Goal: Task Accomplishment & Management: Complete application form

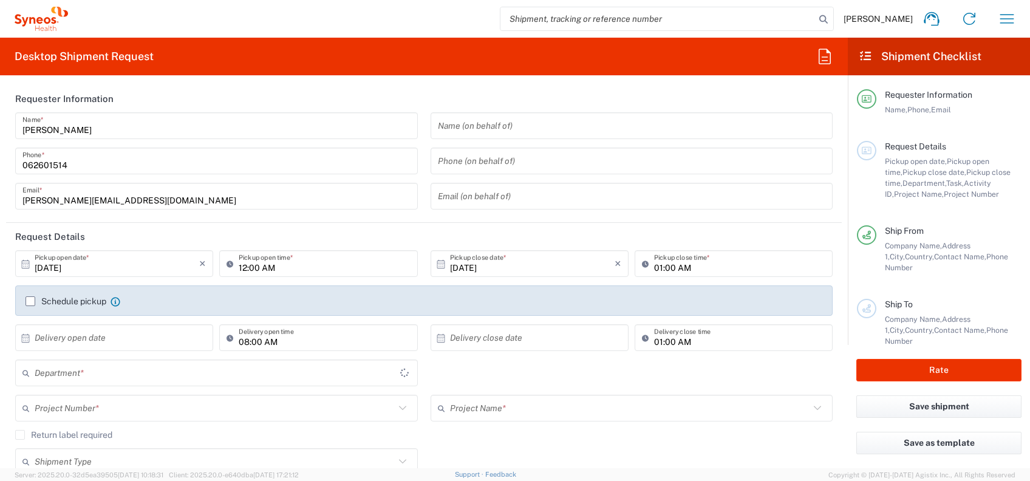
type input "[GEOGRAPHIC_DATA]"
type input "3235"
type input "Syneos Health d.o.o. [GEOGRAPHIC_DATA]-[GEOGRAPHIC_DATA]"
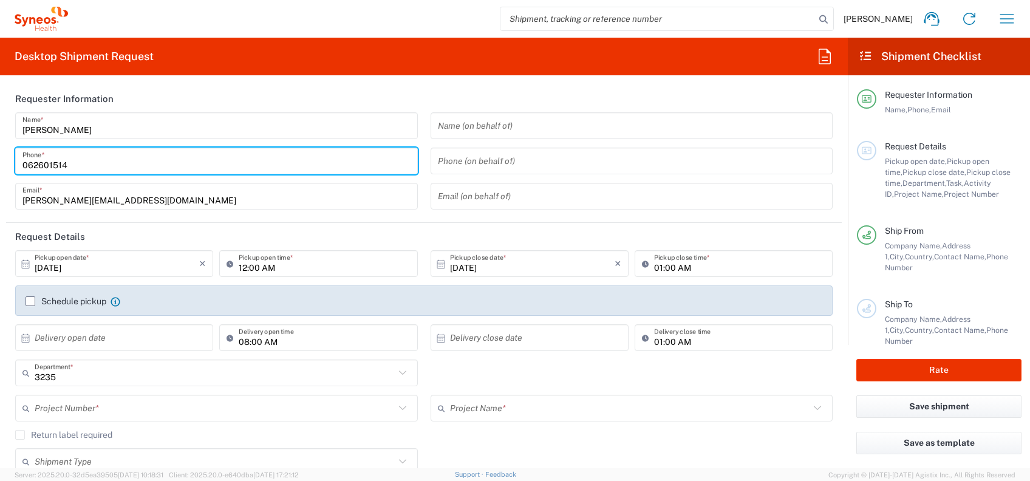
drag, startPoint x: 29, startPoint y: 166, endPoint x: 47, endPoint y: 200, distance: 38.0
click at [29, 166] on input "062601514" at bounding box center [216, 161] width 388 height 21
type input "[PHONE_NUMBER]"
click at [179, 228] on header "Request Details" at bounding box center [424, 236] width 836 height 27
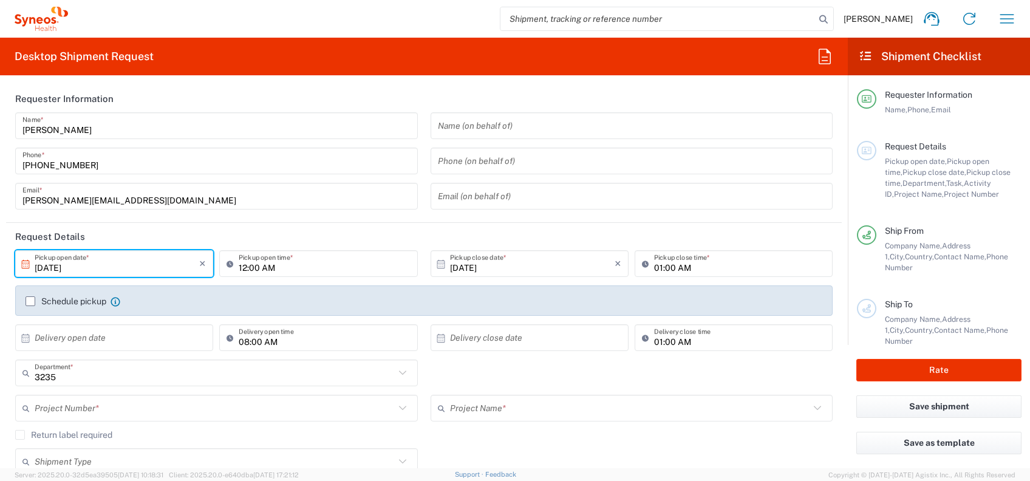
click at [160, 257] on input "[DATE]" at bounding box center [117, 263] width 165 height 21
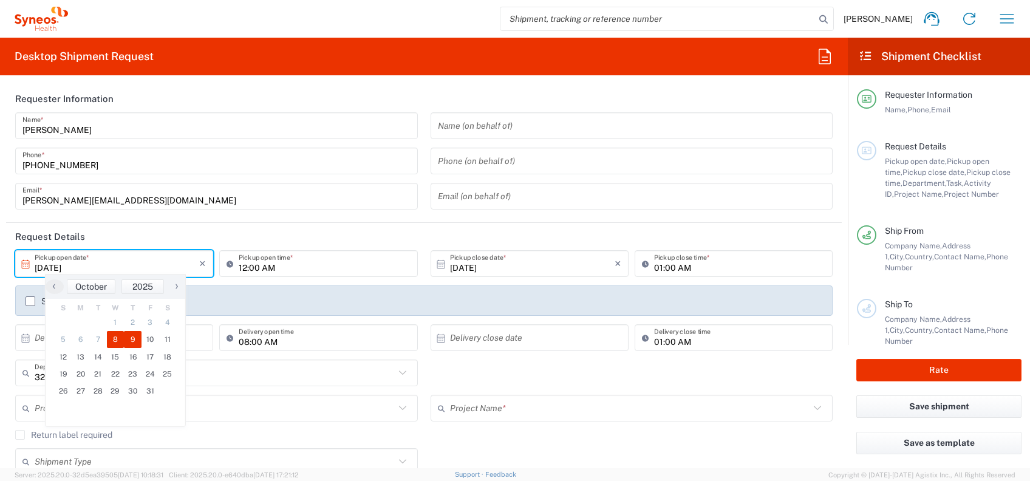
click at [131, 334] on span "9" at bounding box center [133, 339] width 18 height 17
type input "[DATE]"
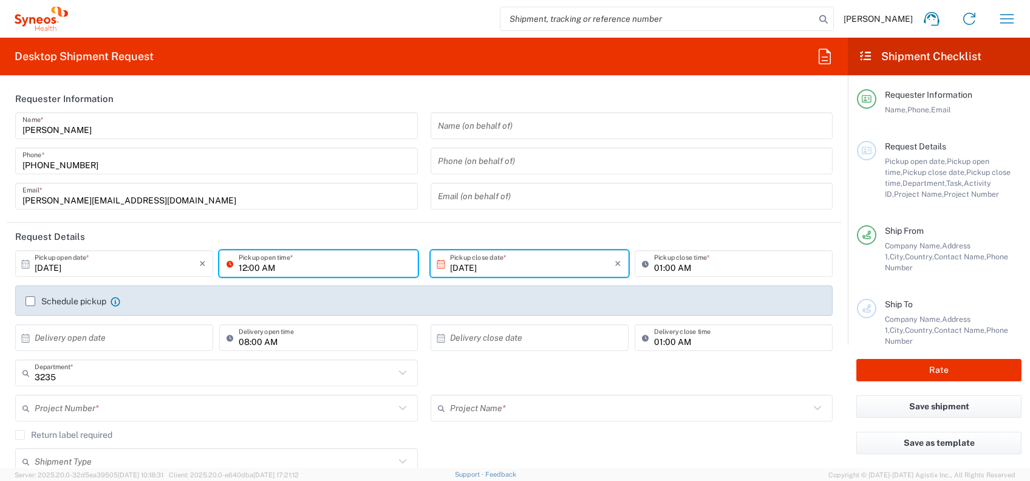
click at [331, 269] on input "12:00 AM" at bounding box center [324, 263] width 171 height 21
type input "09:00 AM"
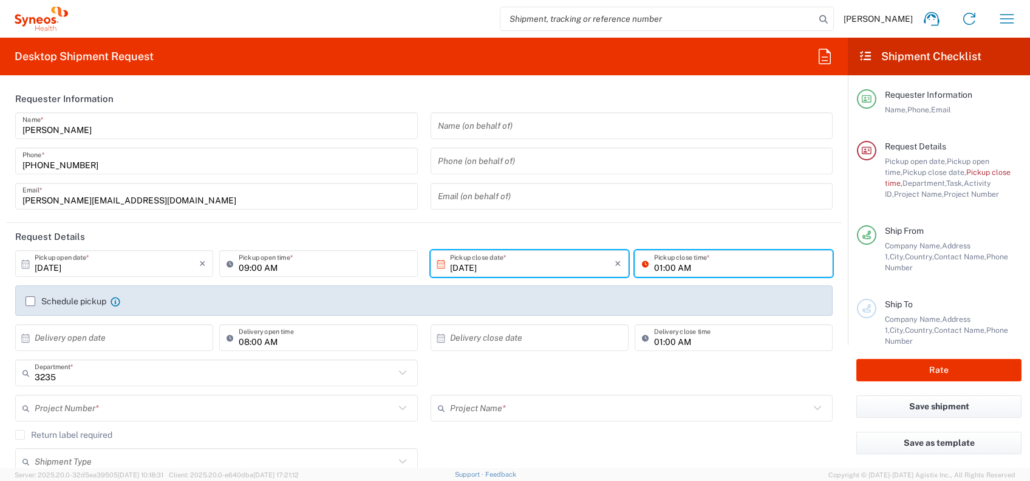
click at [675, 267] on input "01:00 AM" at bounding box center [739, 263] width 171 height 21
click at [672, 270] on input "01:00 AM" at bounding box center [739, 263] width 171 height 21
type input "01:00 PM"
click at [38, 302] on label "Schedule pickup" at bounding box center [66, 301] width 81 height 10
click at [30, 301] on input "Schedule pickup" at bounding box center [30, 301] width 0 height 0
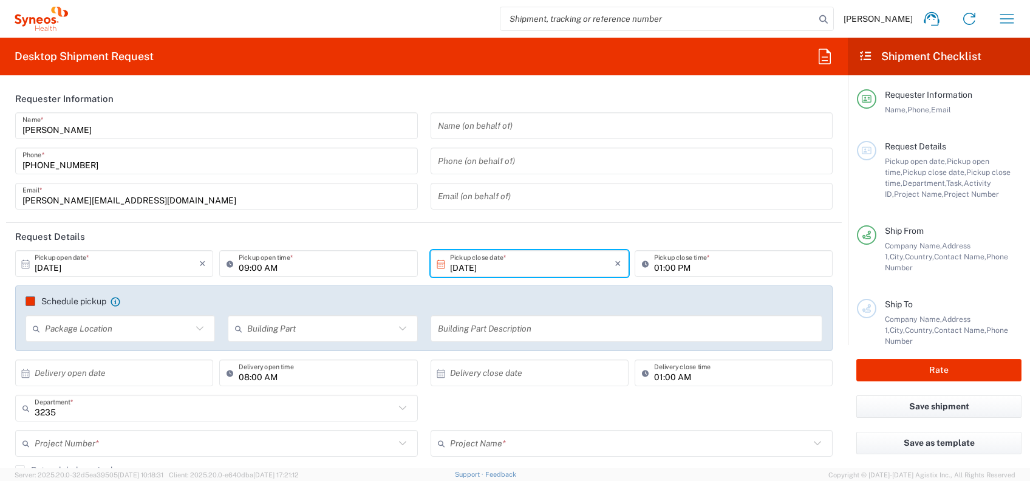
drag, startPoint x: 29, startPoint y: 298, endPoint x: 95, endPoint y: 359, distance: 90.2
click at [29, 298] on label "Schedule pickup" at bounding box center [66, 301] width 81 height 10
click at [30, 301] on input "Schedule pickup" at bounding box center [30, 301] width 0 height 0
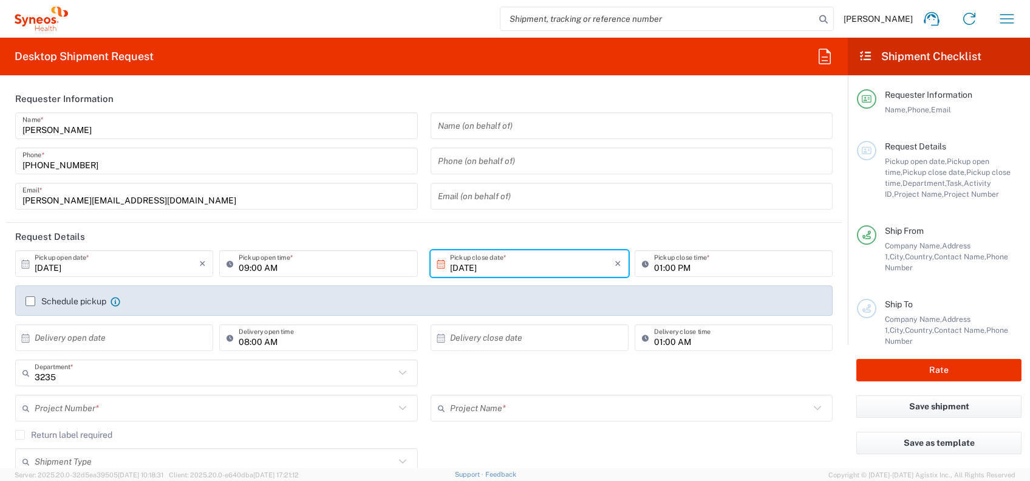
click at [36, 304] on label "Schedule pickup" at bounding box center [66, 301] width 81 height 10
click at [30, 301] on input "Schedule pickup" at bounding box center [30, 301] width 0 height 0
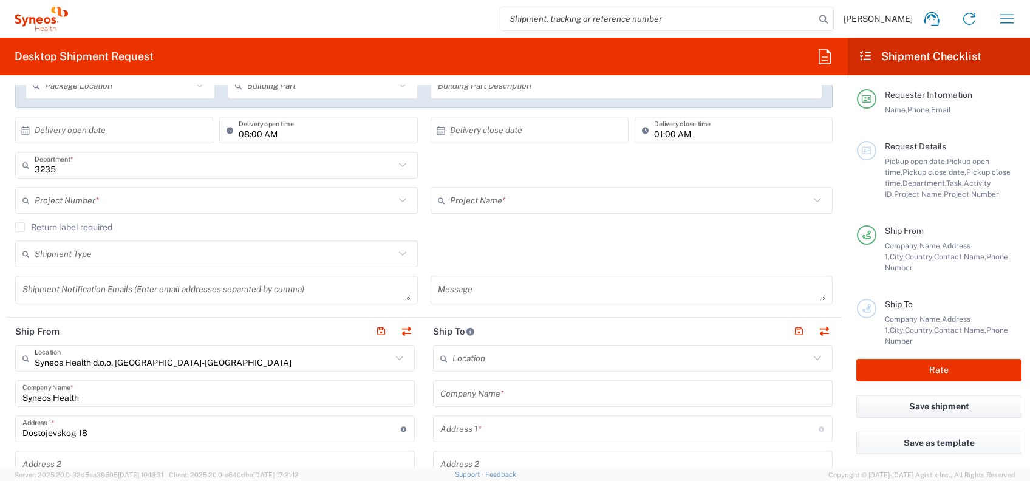
scroll to position [324, 0]
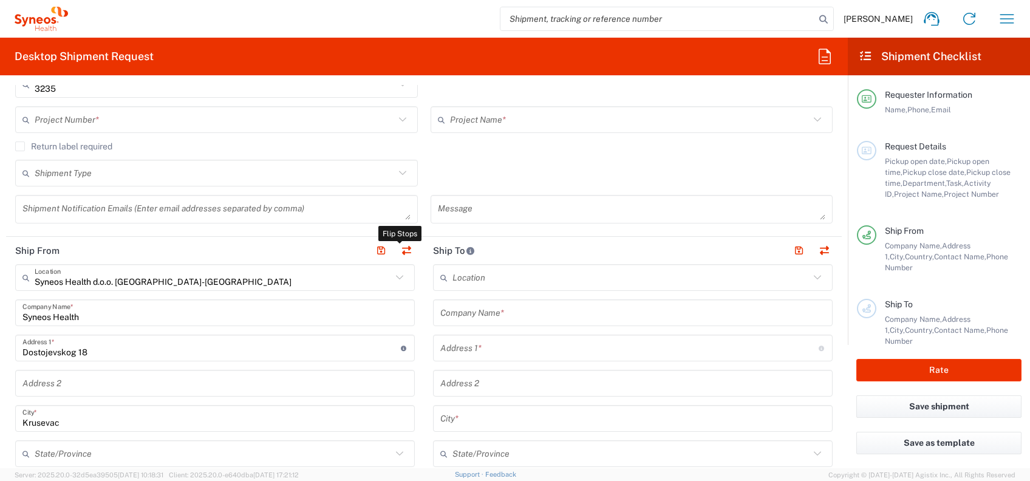
drag, startPoint x: 400, startPoint y: 247, endPoint x: 350, endPoint y: 294, distance: 68.3
click at [401, 247] on button "button" at bounding box center [406, 250] width 17 height 17
type input "Syneos Health d.o.o. [GEOGRAPHIC_DATA]-[GEOGRAPHIC_DATA]"
type input "Syneos Health"
type input "Dostojevskog 18"
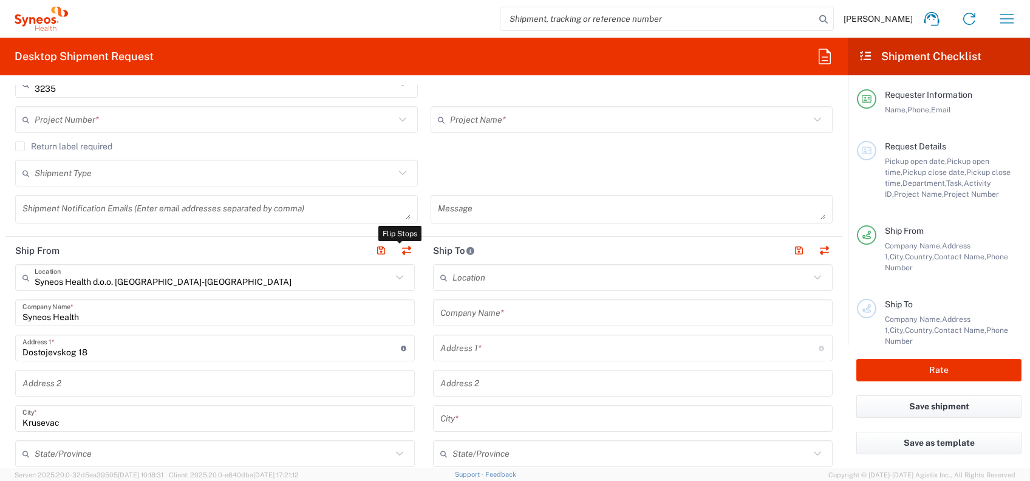
type input "Krusevac"
type input "[GEOGRAPHIC_DATA]"
type input "37000"
type input "[PERSON_NAME]"
type input "062601514"
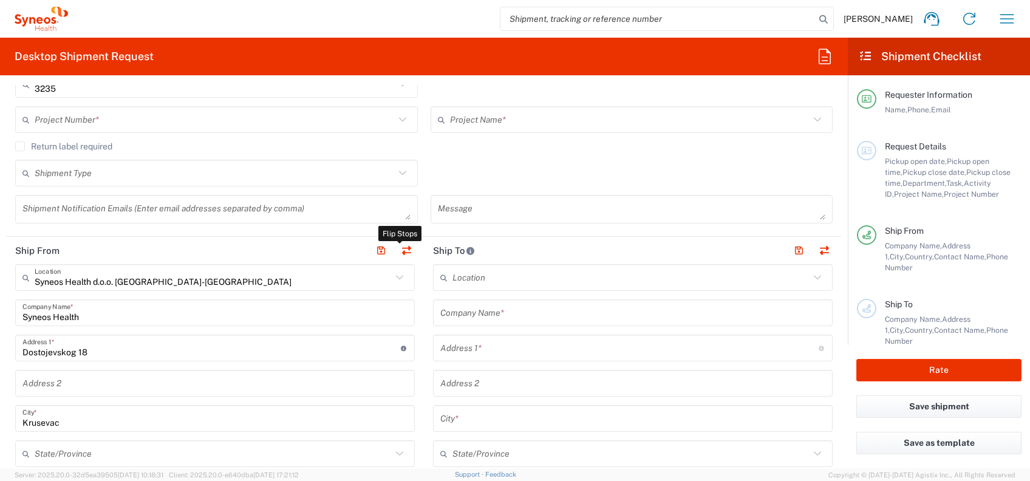
type input "[PERSON_NAME][EMAIL_ADDRESS][DOMAIN_NAME]"
type input "EORI"
type input "TIN"
type input "109932826"
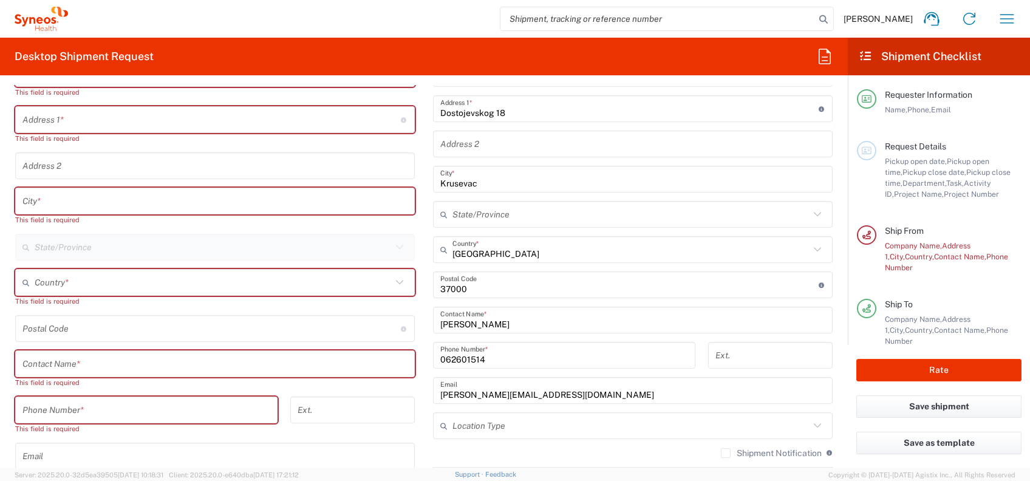
scroll to position [647, 0]
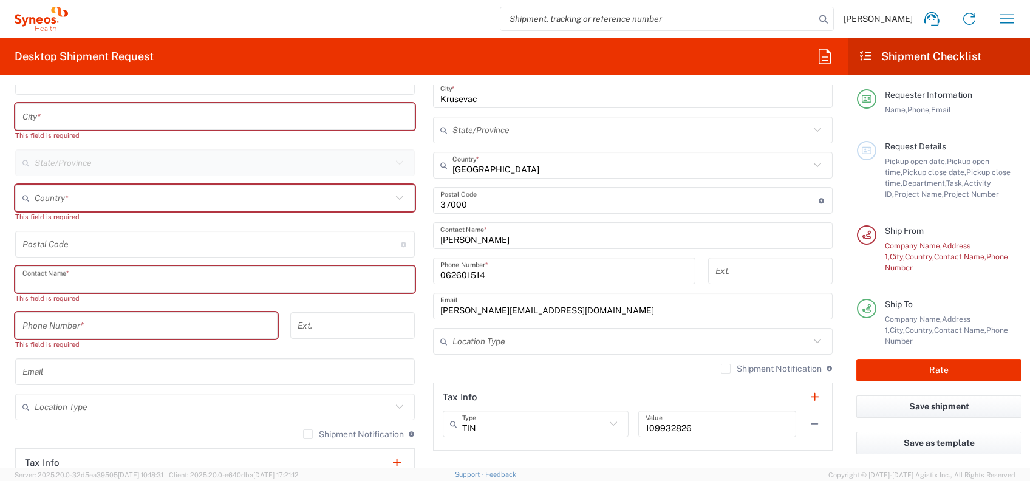
paste input "[PERSON_NAME]"
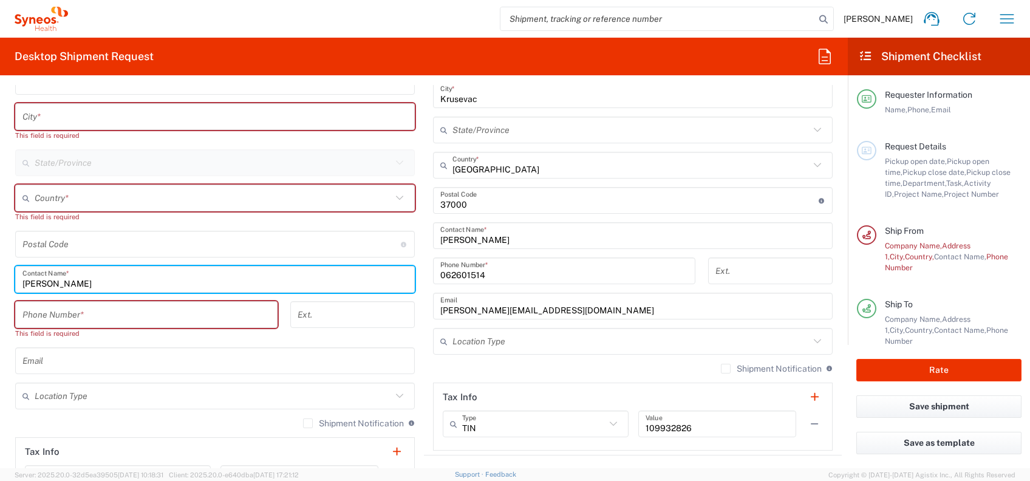
type input "[PERSON_NAME]"
click at [149, 312] on input "tel" at bounding box center [146, 314] width 248 height 21
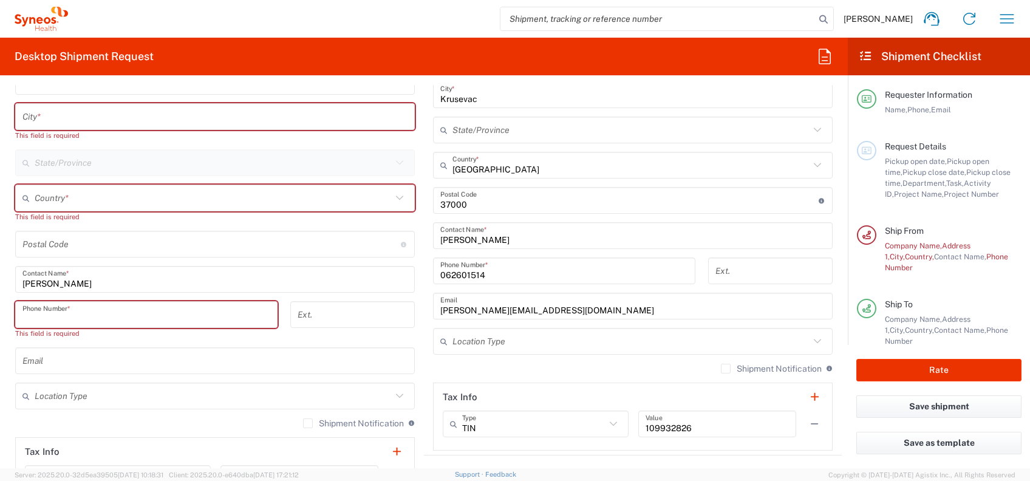
paste input "[PHONE_NUMBER]"
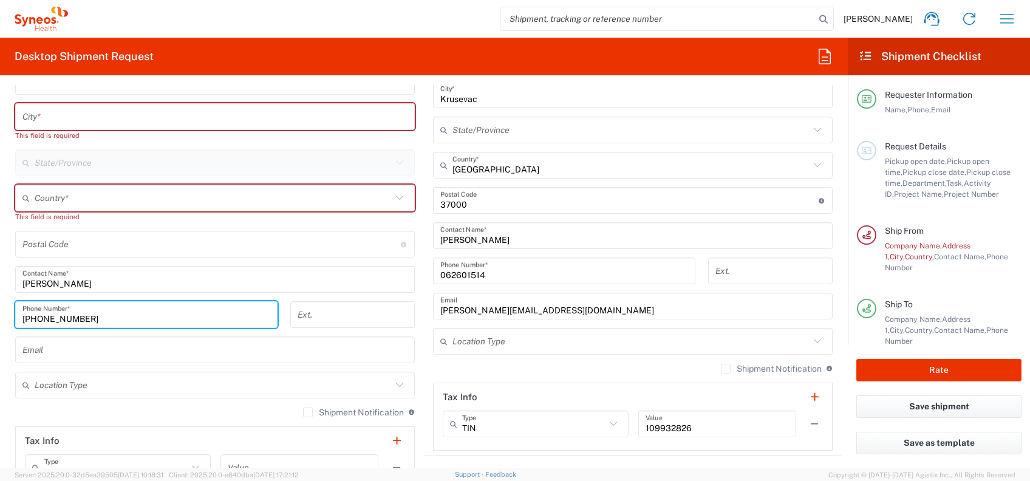
click at [81, 315] on input "[PHONE_NUMBER]" at bounding box center [146, 314] width 248 height 21
type input "[PHONE_NUMBER]"
drag, startPoint x: 167, startPoint y: 359, endPoint x: 188, endPoint y: 353, distance: 21.4
click at [167, 359] on input "text" at bounding box center [214, 349] width 385 height 21
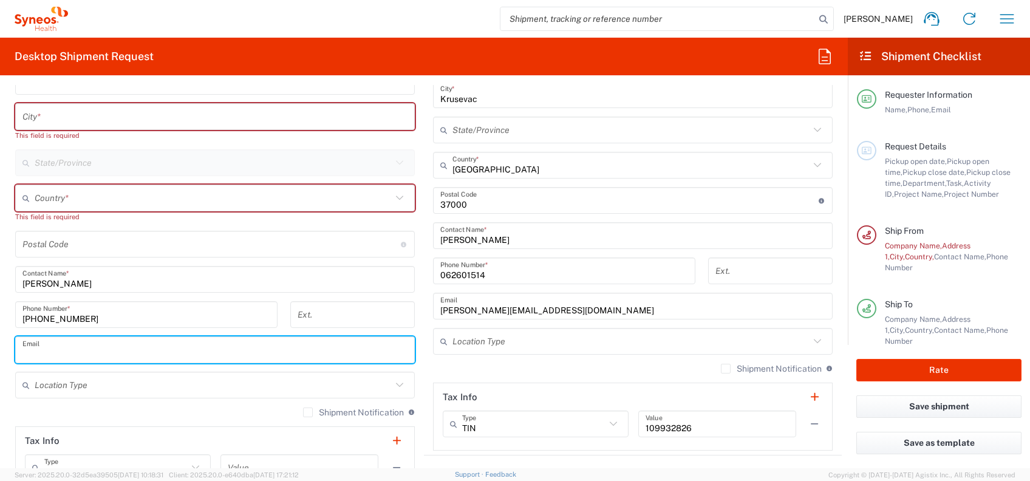
click at [415, 296] on main "Location [PERSON_NAME] LLC-[GEOGRAPHIC_DATA] [GEOGRAPHIC_DATA] [GEOGRAPHIC_DATA…" at bounding box center [215, 234] width 418 height 589
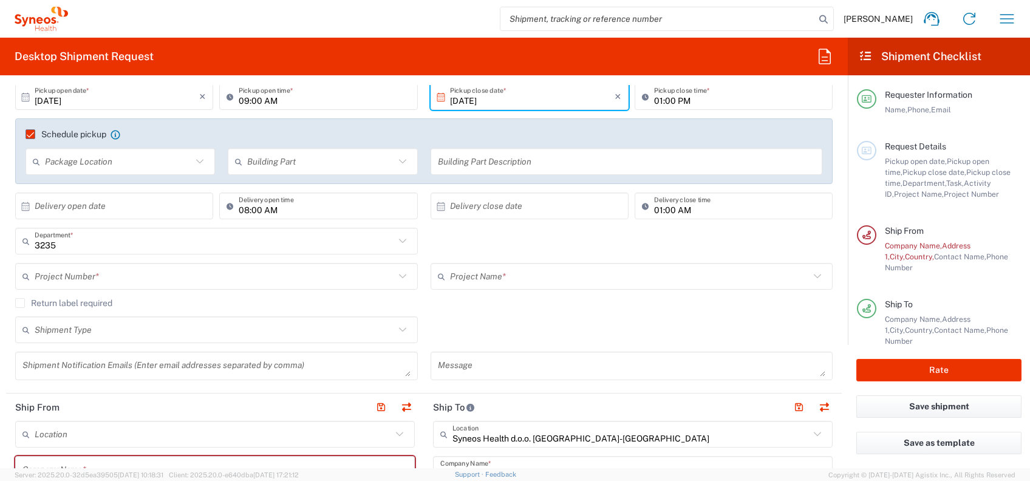
scroll to position [162, 0]
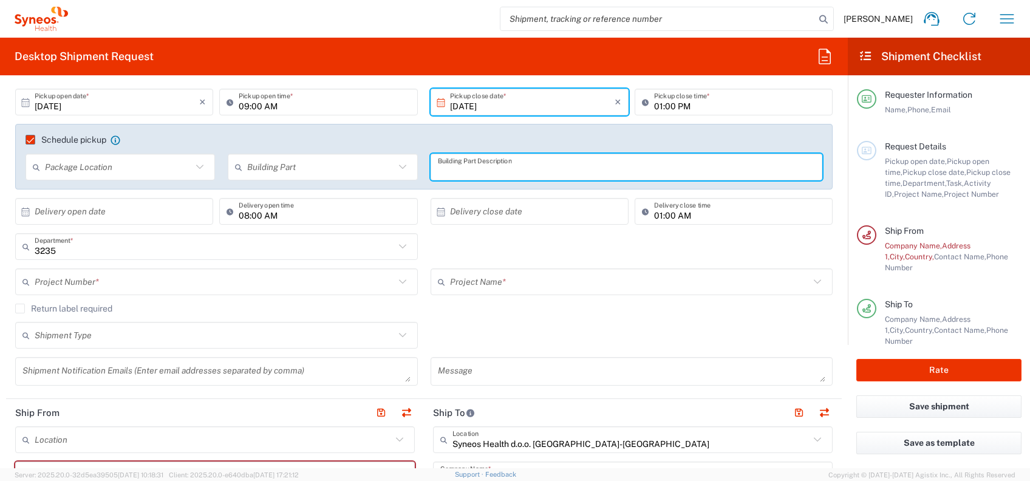
drag, startPoint x: 469, startPoint y: 168, endPoint x: 154, endPoint y: 168, distance: 314.5
click at [152, 155] on div "Package Location" at bounding box center [120, 167] width 189 height 27
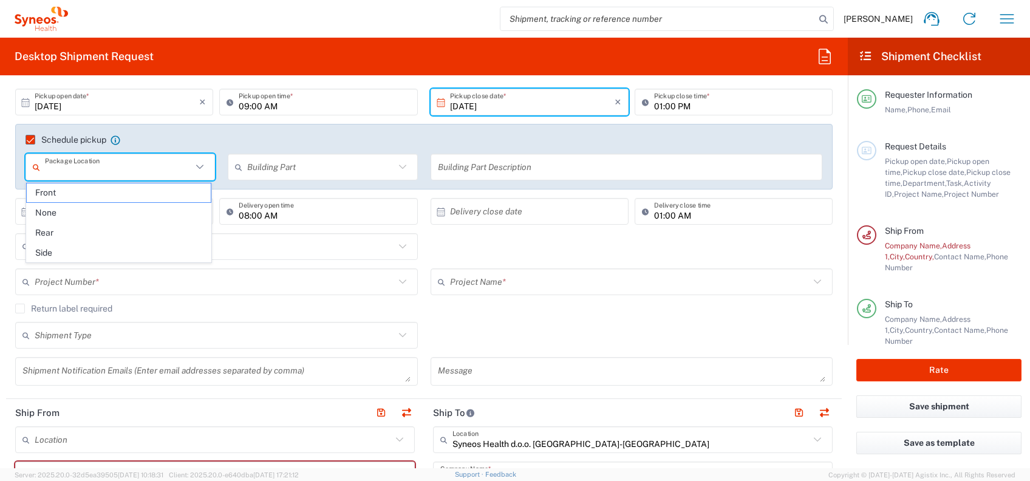
click at [154, 169] on input "text" at bounding box center [118, 167] width 147 height 21
click at [151, 189] on span "Front" at bounding box center [119, 192] width 184 height 19
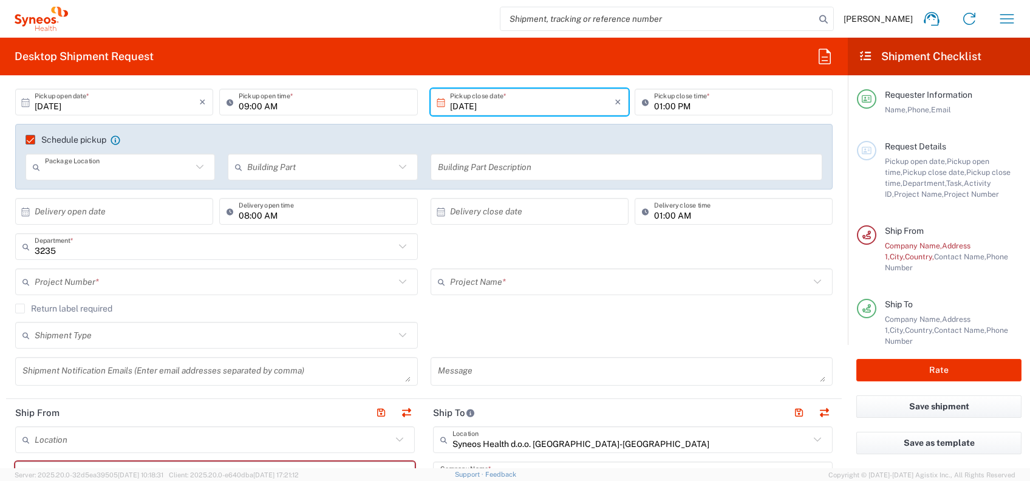
type input "Front"
click at [256, 175] on input "text" at bounding box center [320, 167] width 147 height 21
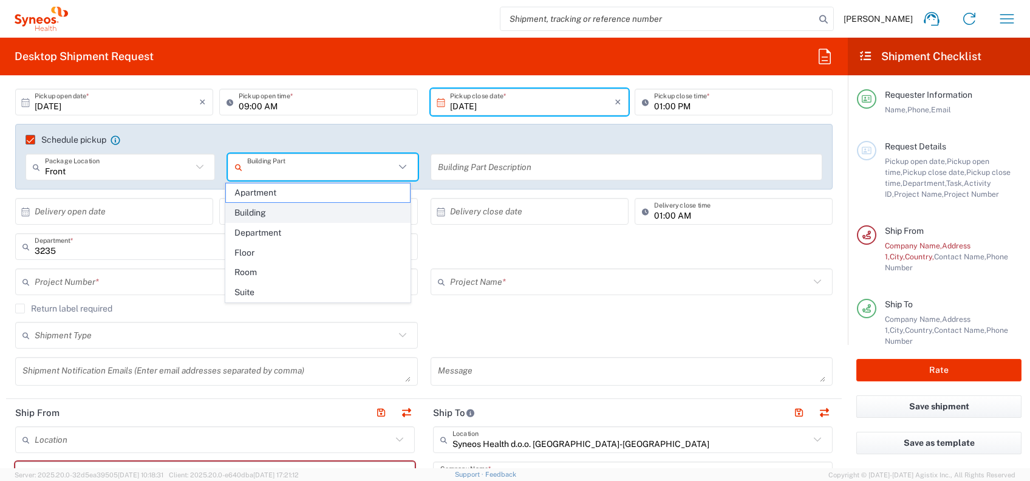
click at [267, 208] on span "Building" at bounding box center [318, 212] width 184 height 19
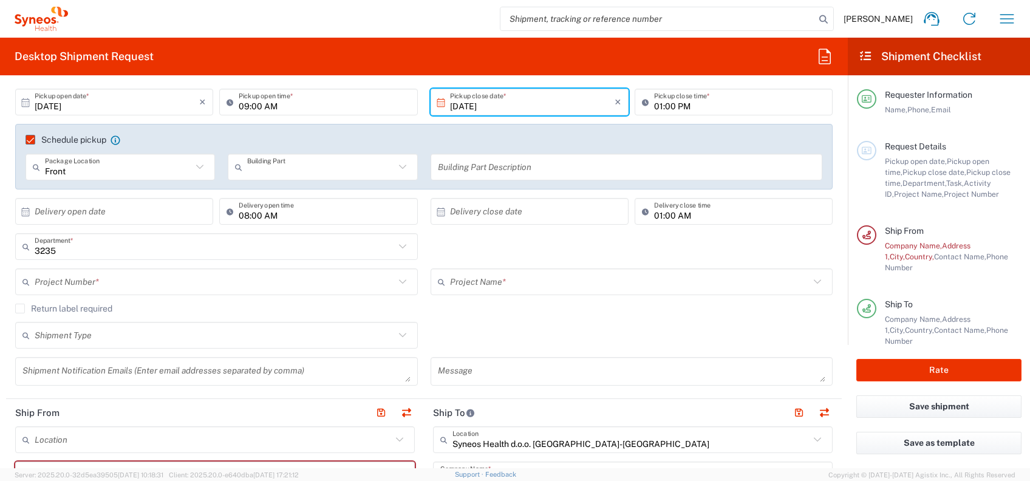
type input "Building"
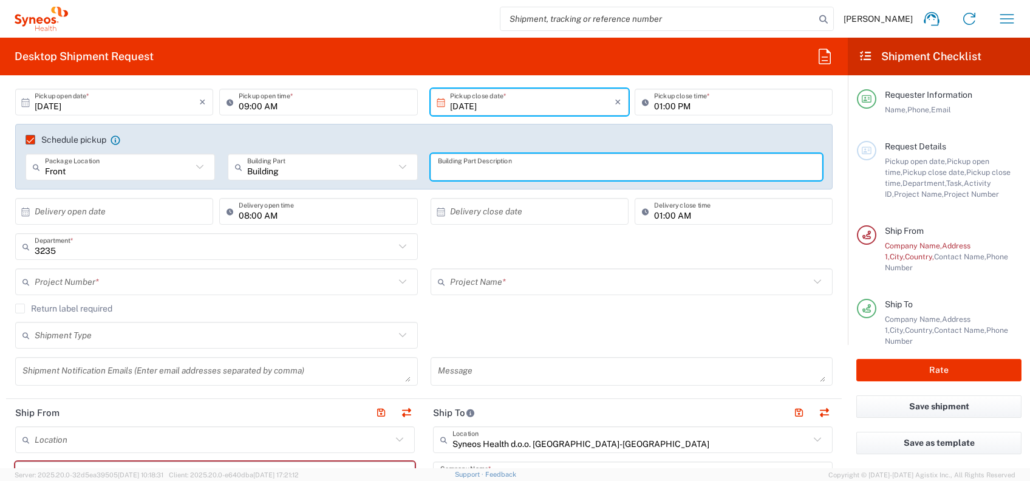
click at [455, 166] on input "text" at bounding box center [627, 167] width 378 height 21
paste input "Institut za zdravstvenu zaštitu majke i deteta Srbije [PERSON_NAME]"
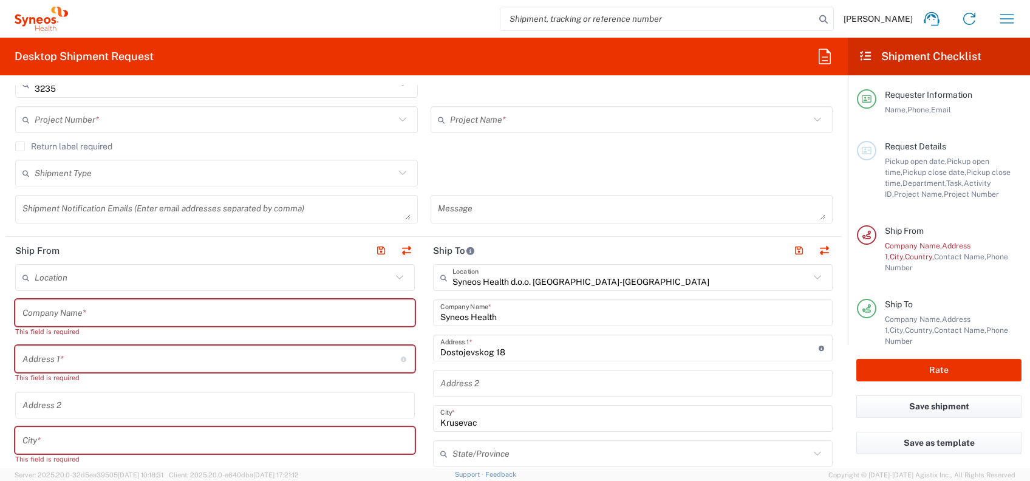
scroll to position [404, 0]
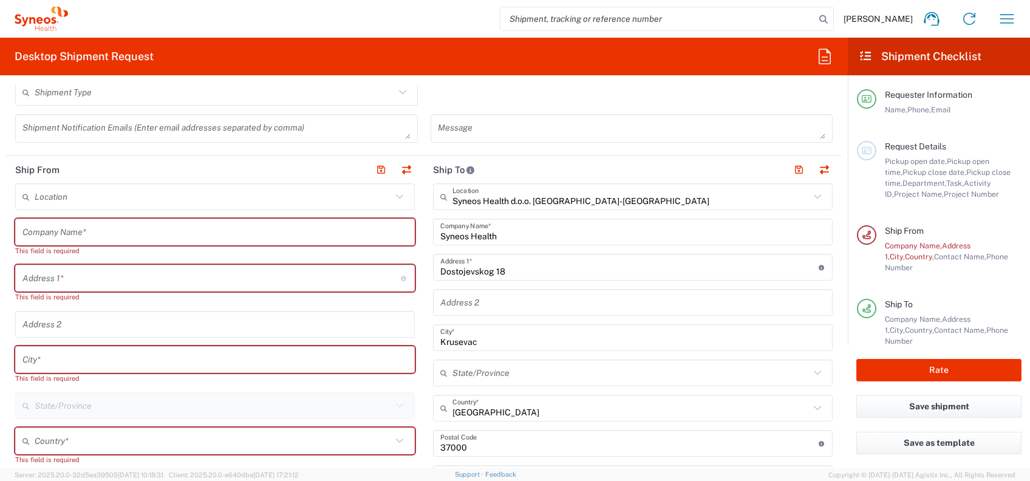
type input "Institut za zdravstvenu zaštitu majke i deteta Srbije [PERSON_NAME]"
paste input "Institut za zdravstvenu zaštitu majke i deteta Srbije [PERSON_NAME]"
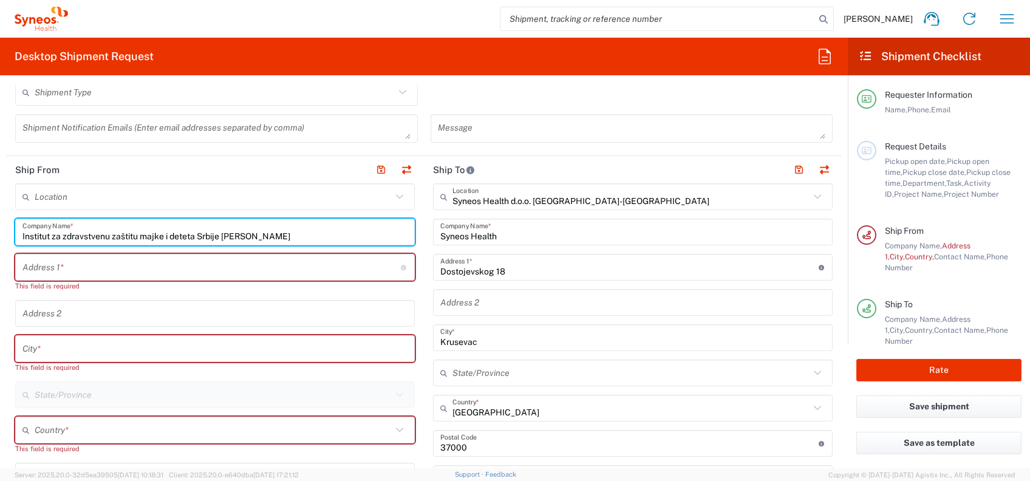
type input "Institut za zdravstvenu zaštitu majke i deteta Srbije [PERSON_NAME]"
click at [109, 269] on input "text" at bounding box center [211, 267] width 378 height 21
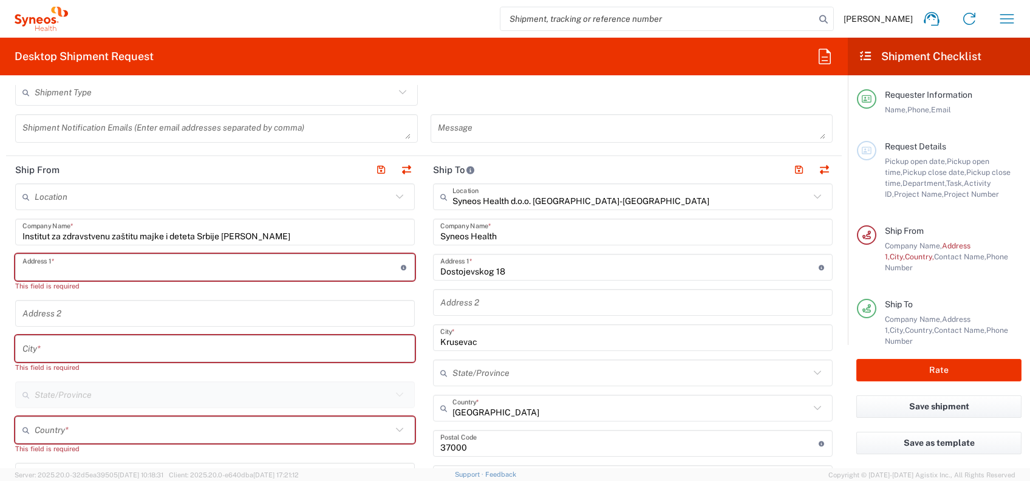
paste input "[PERSON_NAME] 6-8"
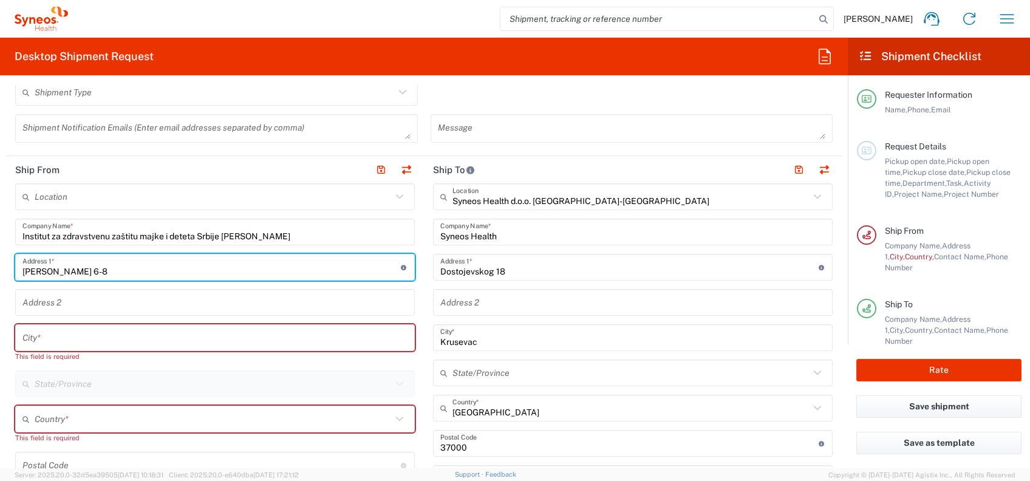
type input "[PERSON_NAME] 6-8"
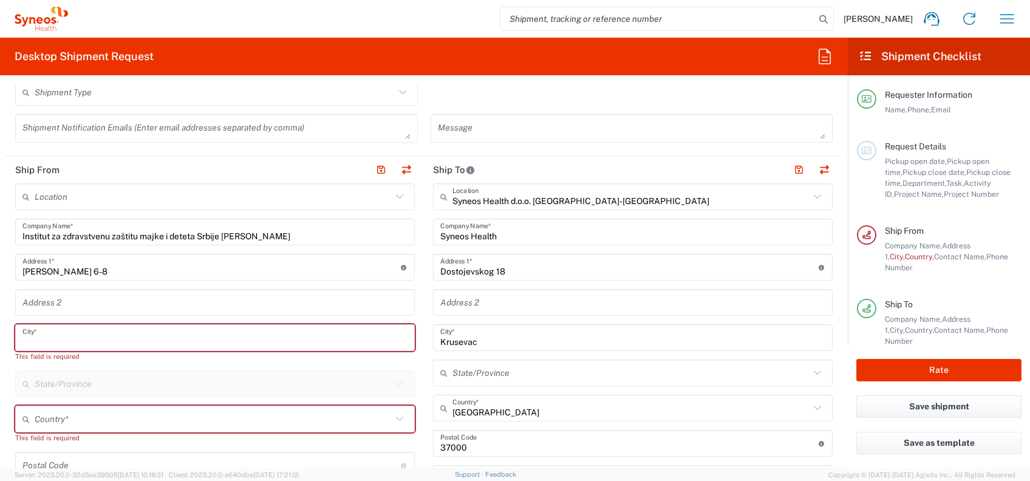
click at [80, 332] on input "text" at bounding box center [214, 337] width 385 height 21
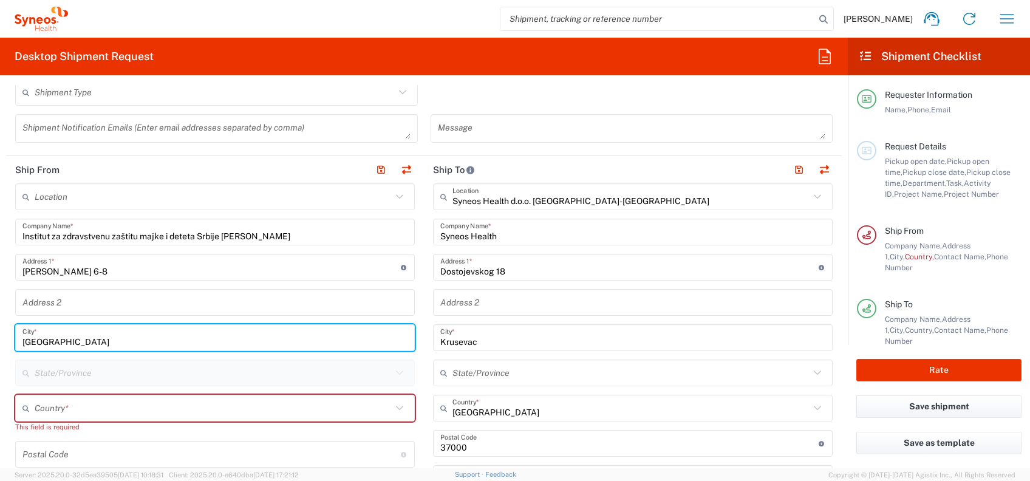
type input "[GEOGRAPHIC_DATA]"
click at [68, 410] on input "text" at bounding box center [213, 408] width 357 height 21
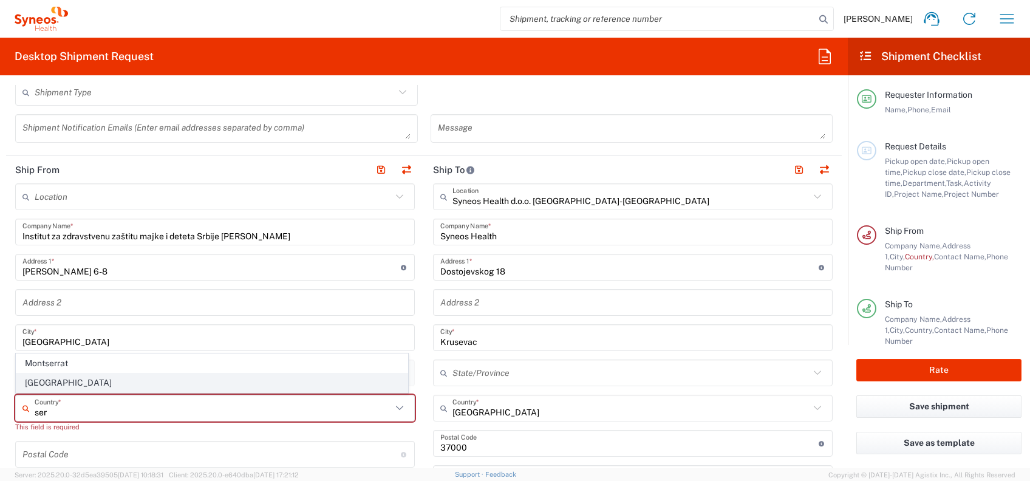
click at [44, 387] on span "[GEOGRAPHIC_DATA]" at bounding box center [211, 382] width 391 height 19
type input "[GEOGRAPHIC_DATA]"
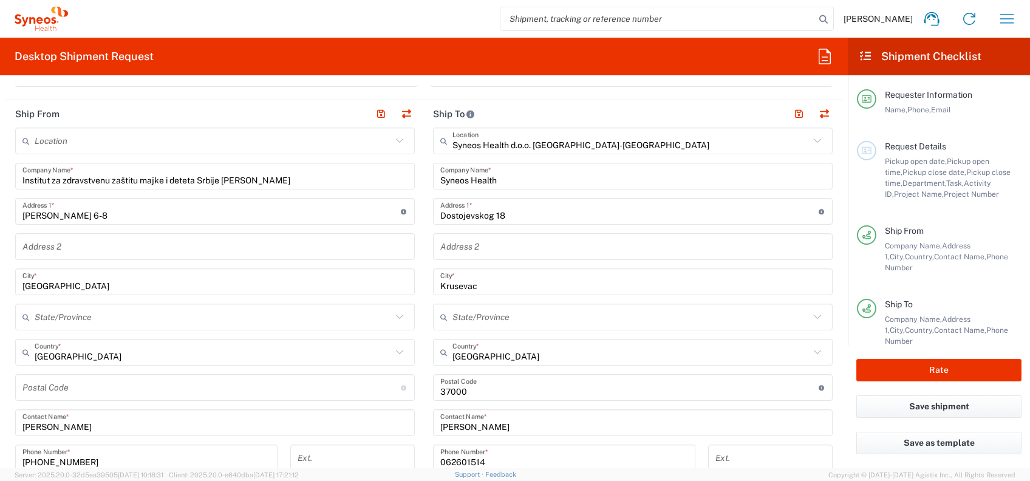
scroll to position [486, 0]
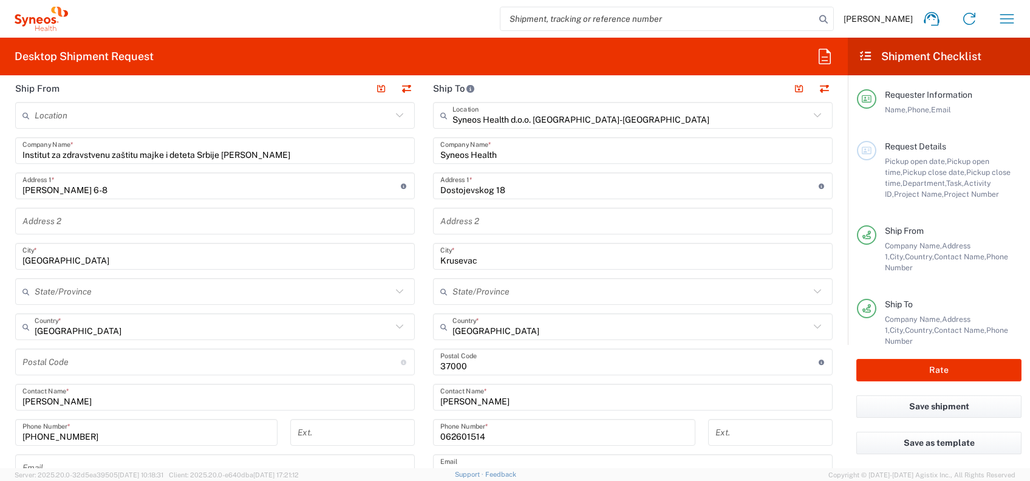
click at [61, 369] on input "undefined" at bounding box center [211, 362] width 378 height 21
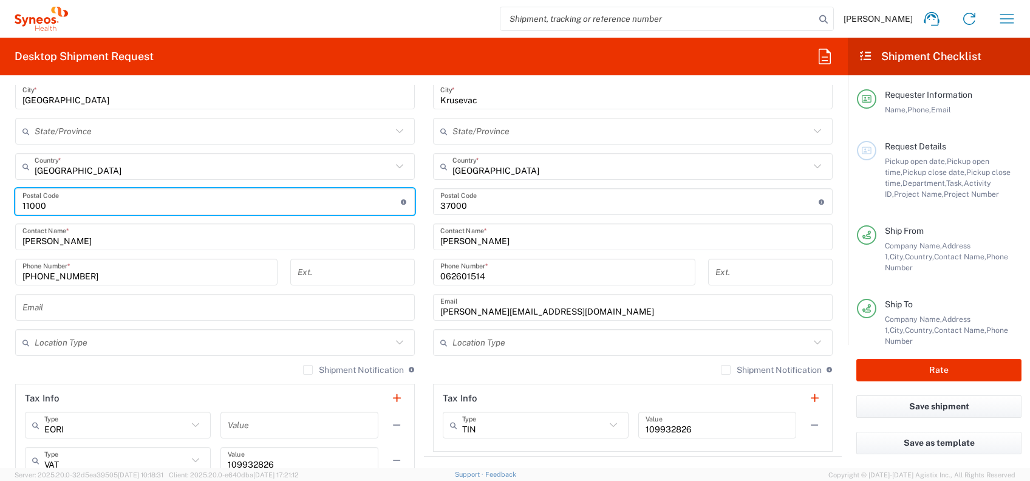
scroll to position [647, 0]
type input "11000"
click at [201, 365] on div "Shipment Notification If checked, a shipment notification email will be sent to…" at bounding box center [215, 372] width 400 height 19
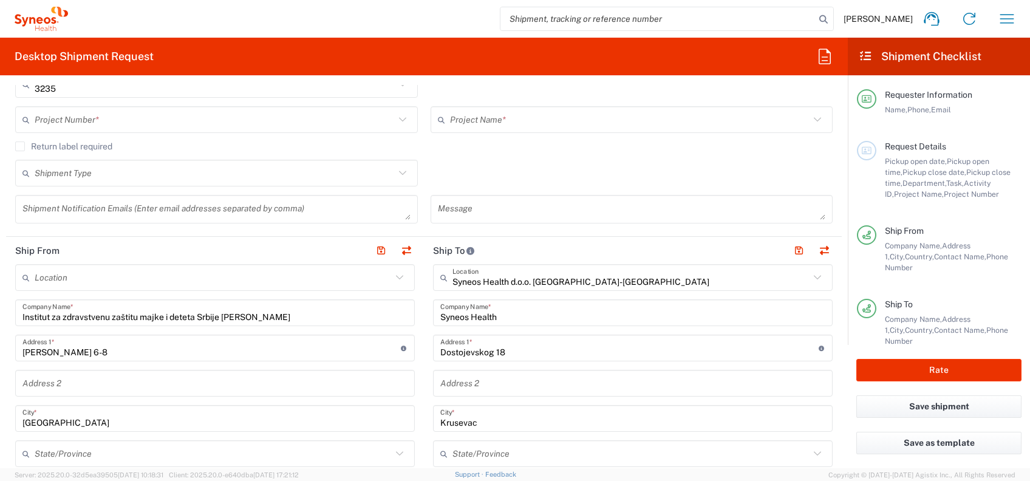
scroll to position [404, 0]
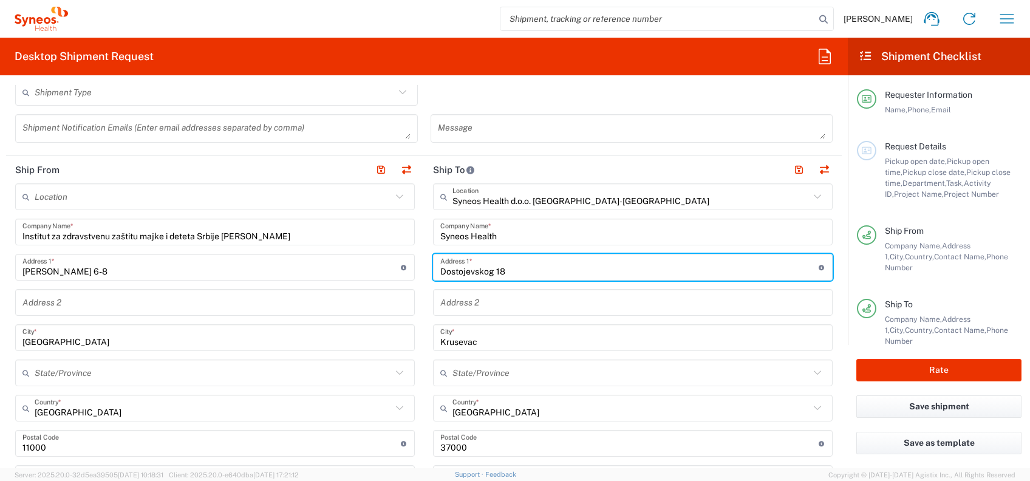
click at [557, 262] on input "Dostojevskog 18" at bounding box center [629, 267] width 378 height 21
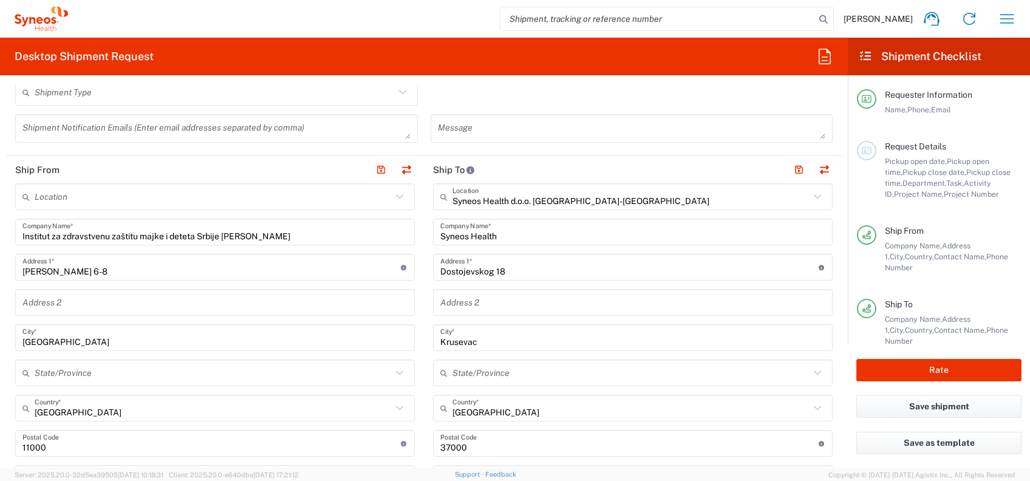
click at [572, 168] on header "Ship To" at bounding box center [633, 169] width 418 height 27
click at [607, 199] on input "Syneos Health d.o.o. [GEOGRAPHIC_DATA]-[GEOGRAPHIC_DATA]" at bounding box center [630, 196] width 357 height 21
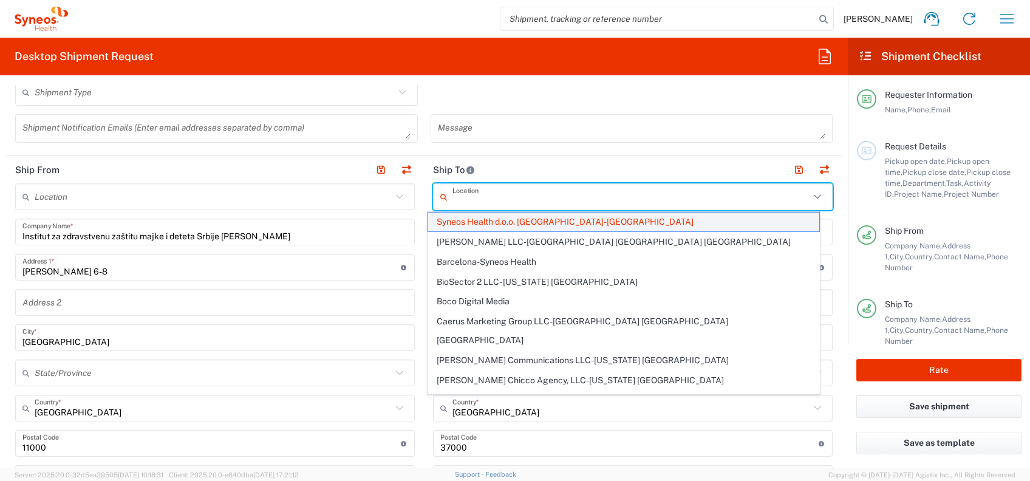
click at [580, 220] on span "Syneos Health d.o.o. [GEOGRAPHIC_DATA]-[GEOGRAPHIC_DATA]" at bounding box center [623, 222] width 391 height 19
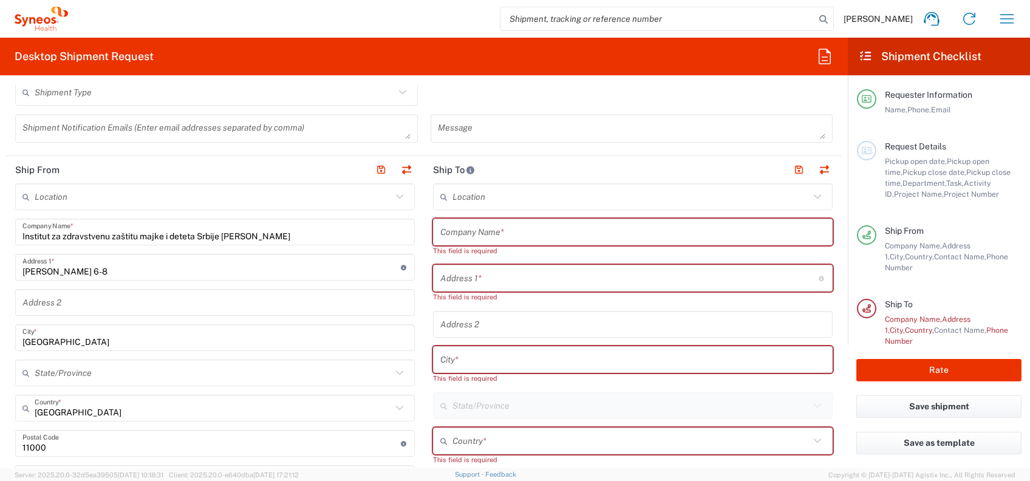
click at [556, 223] on input "text" at bounding box center [632, 232] width 385 height 21
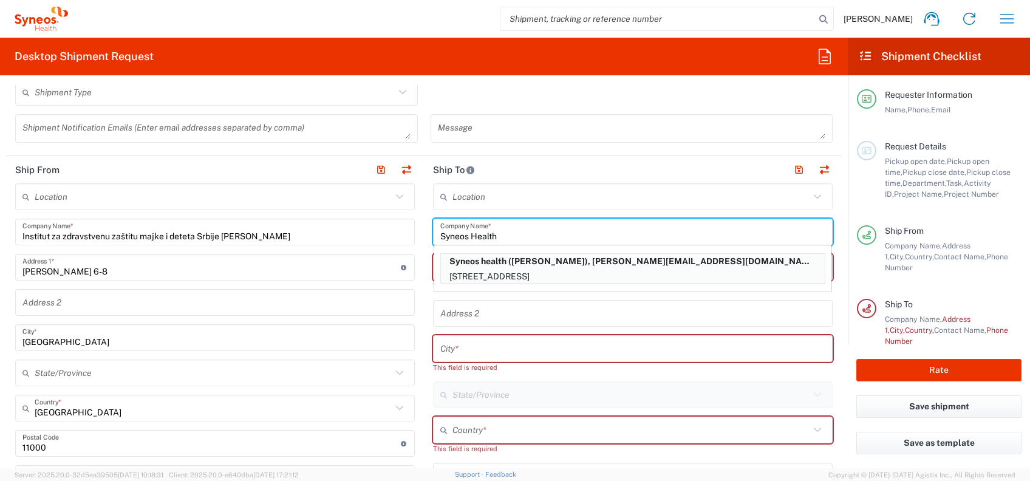
click at [582, 271] on p "[STREET_ADDRESS]" at bounding box center [633, 276] width 384 height 15
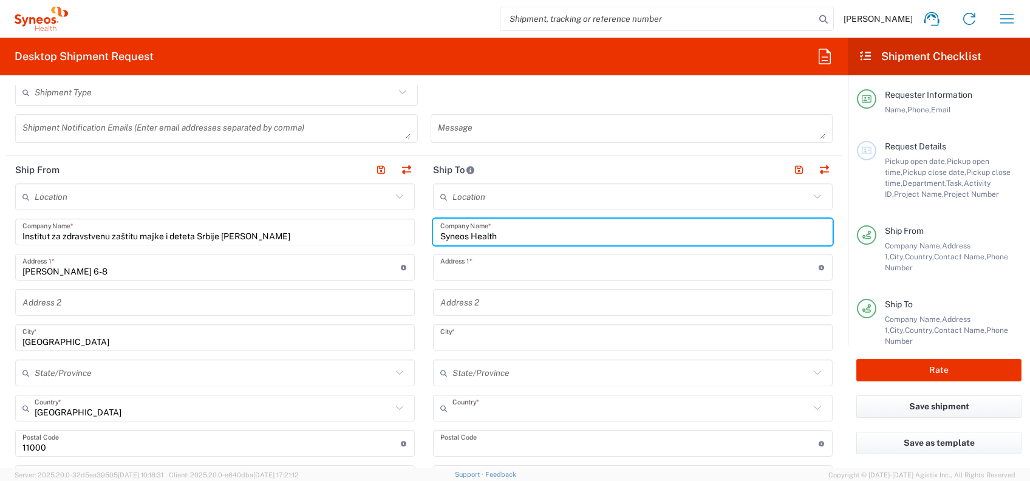
type input "Syneos health"
type input "Dostojevskog 18"
type input "Kruševac"
type input "[GEOGRAPHIC_DATA]"
type input "37000"
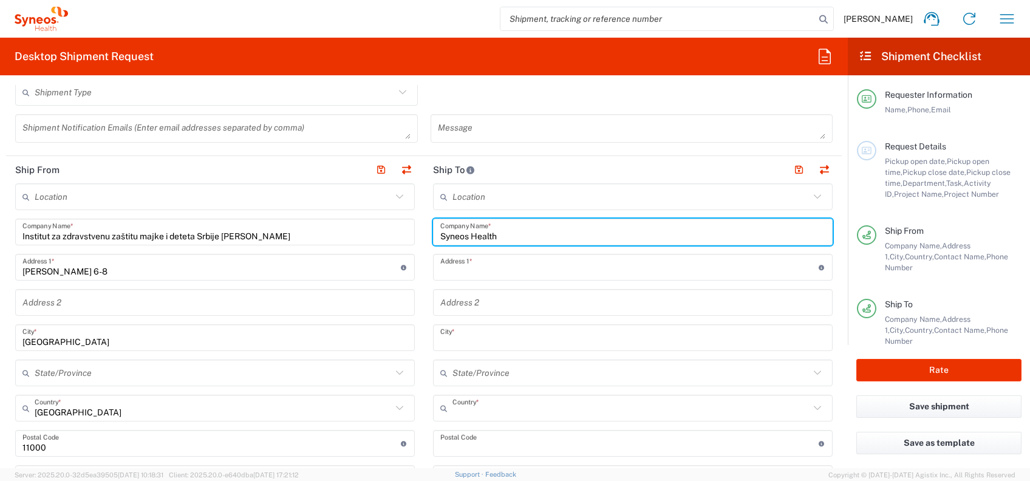
type input "[PHONE_NUMBER]"
type input "Central [GEOGRAPHIC_DATA]"
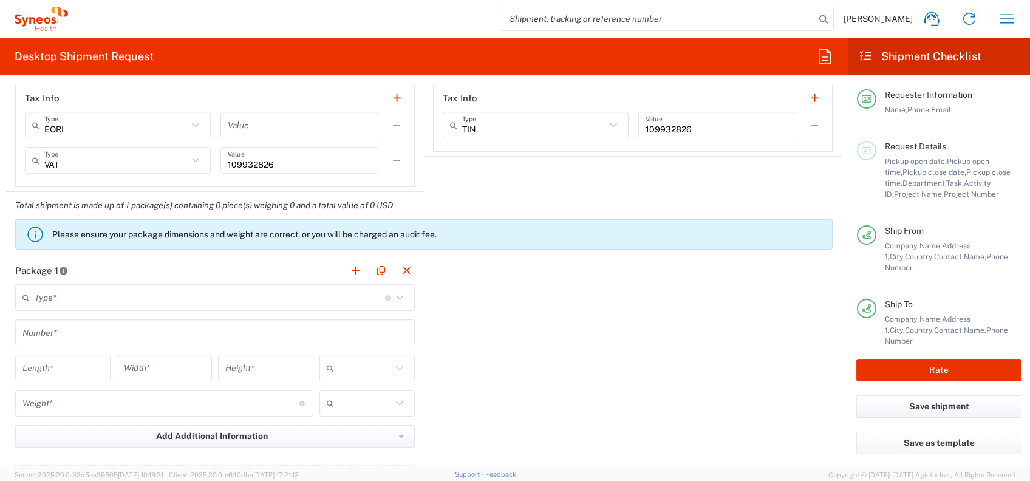
scroll to position [972, 0]
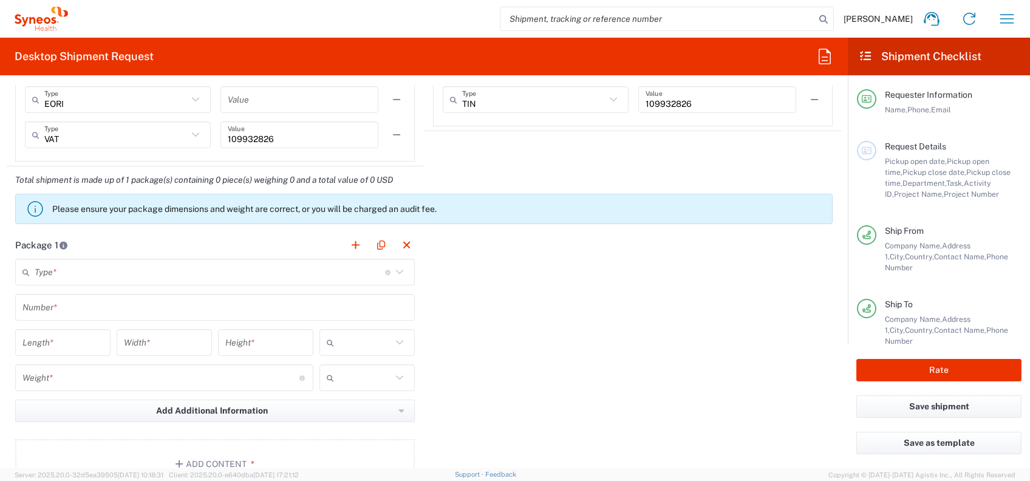
click at [262, 274] on input "text" at bounding box center [210, 272] width 350 height 21
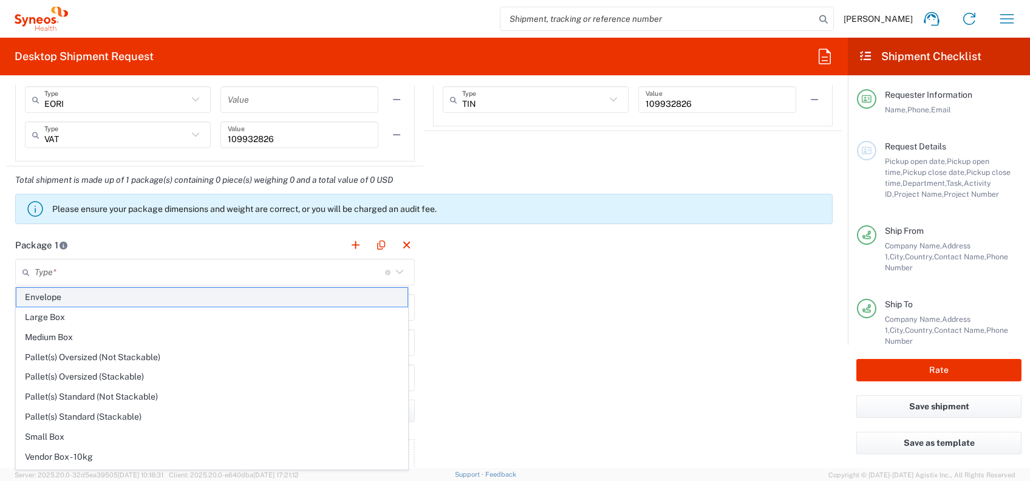
click at [191, 303] on span "Envelope" at bounding box center [211, 297] width 391 height 19
type input "Envelope"
type input "1"
type input "9.5"
type input "12.5"
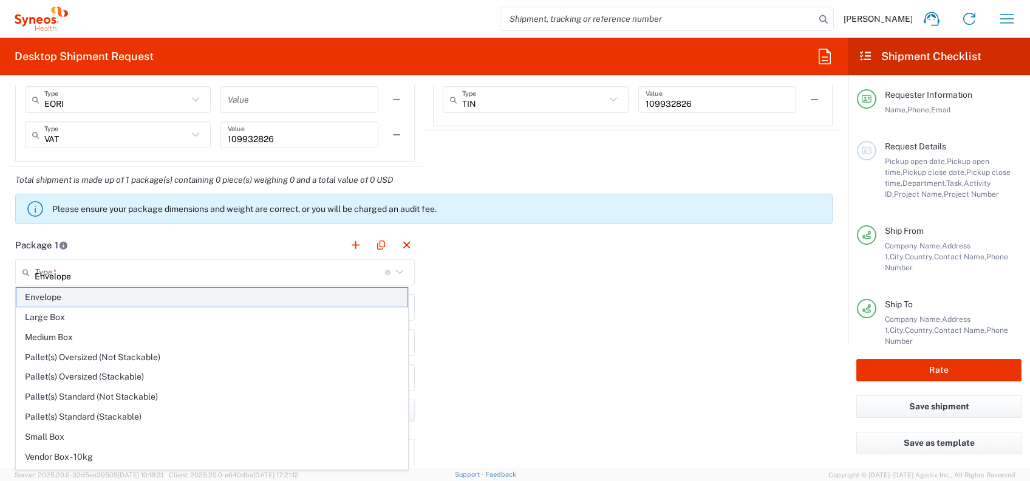
type input "0.25"
type input "in"
type input "0.45"
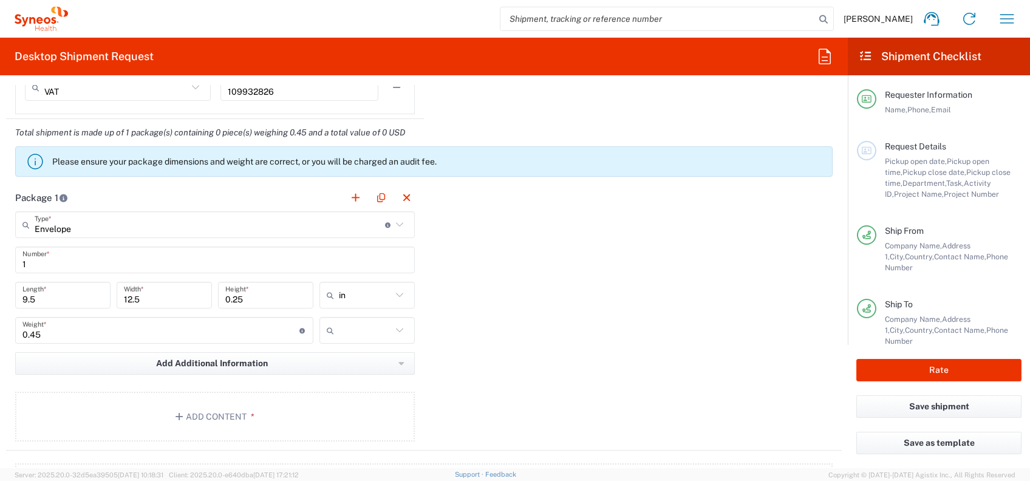
scroll to position [1052, 0]
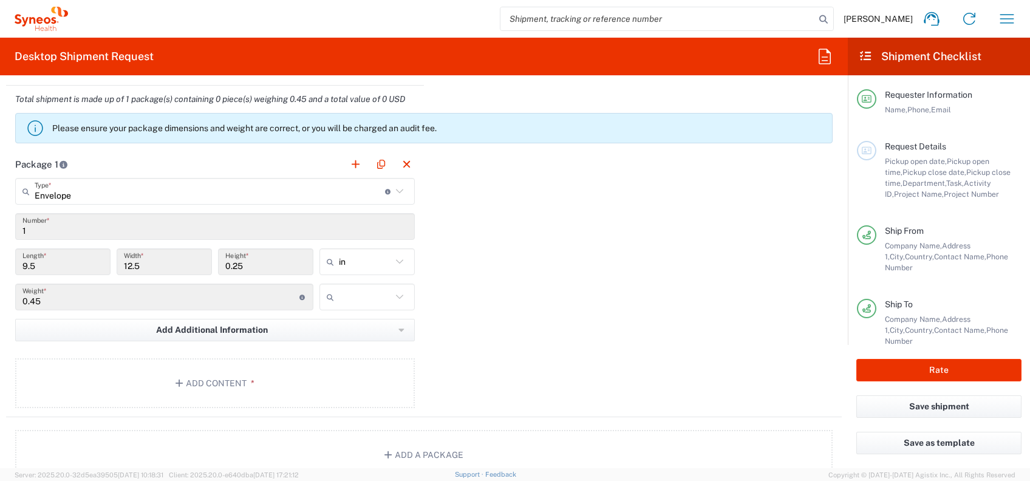
click at [346, 265] on input "in" at bounding box center [365, 261] width 53 height 19
click at [347, 300] on span "cm" at bounding box center [361, 307] width 91 height 19
type input "24.13"
type input "31.75"
type input "0.64"
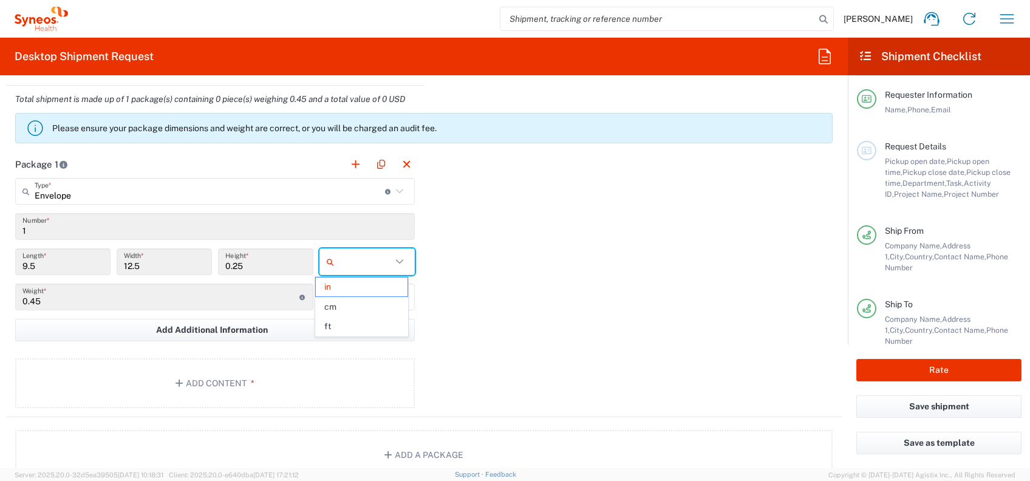
type input "cm"
click at [347, 299] on input "text" at bounding box center [365, 296] width 53 height 19
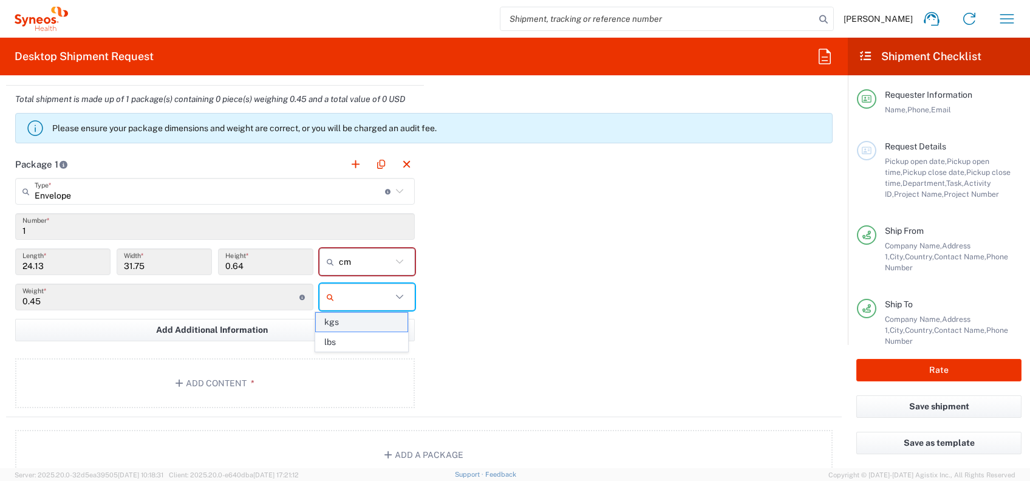
click at [344, 321] on span "kgs" at bounding box center [361, 322] width 91 height 19
type input "kgs"
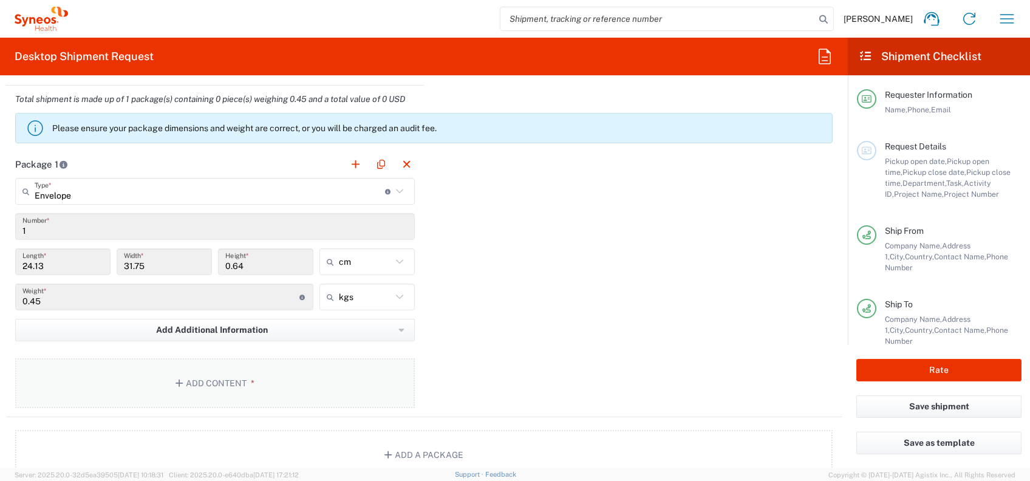
click at [270, 379] on button "Add Content *" at bounding box center [215, 383] width 400 height 50
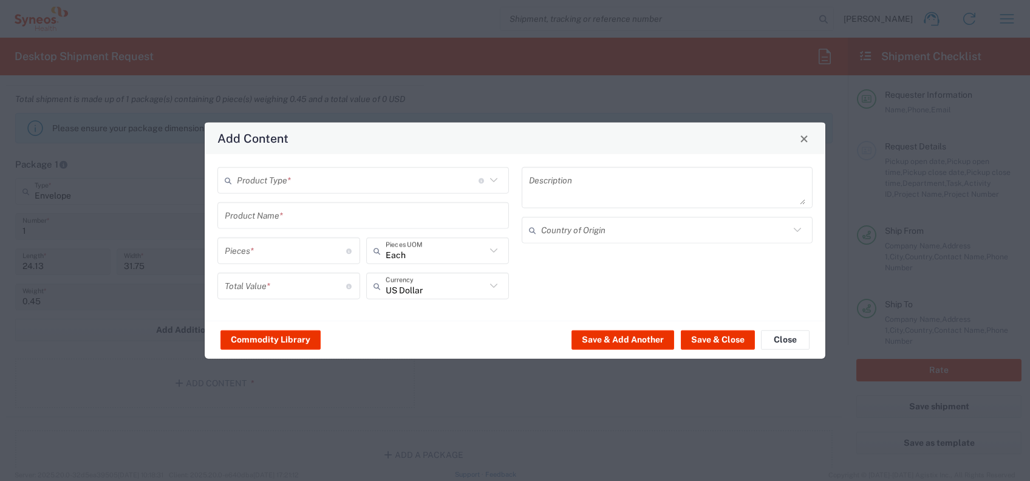
drag, startPoint x: 308, startPoint y: 189, endPoint x: 305, endPoint y: 196, distance: 7.1
click at [310, 189] on input "text" at bounding box center [358, 179] width 242 height 21
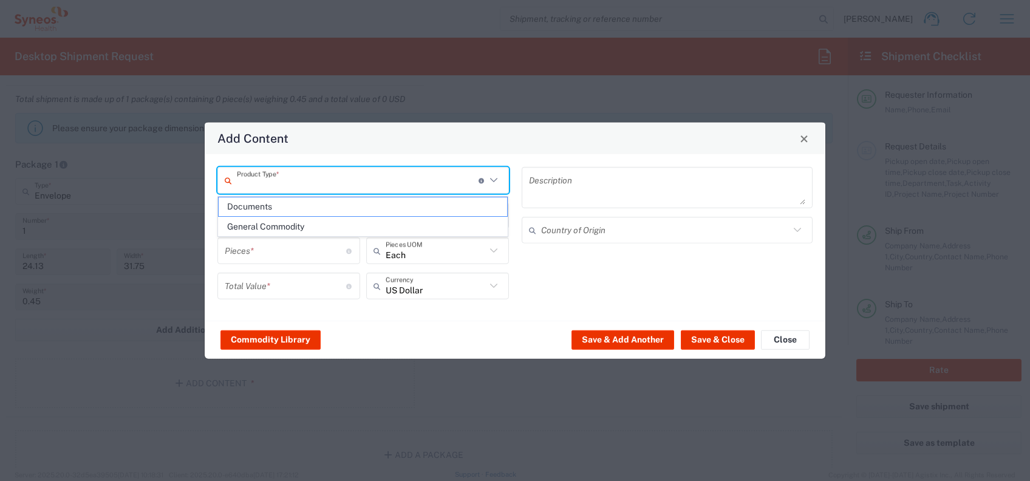
click at [301, 205] on span "Documents" at bounding box center [363, 206] width 289 height 19
type input "Documents"
type input "1"
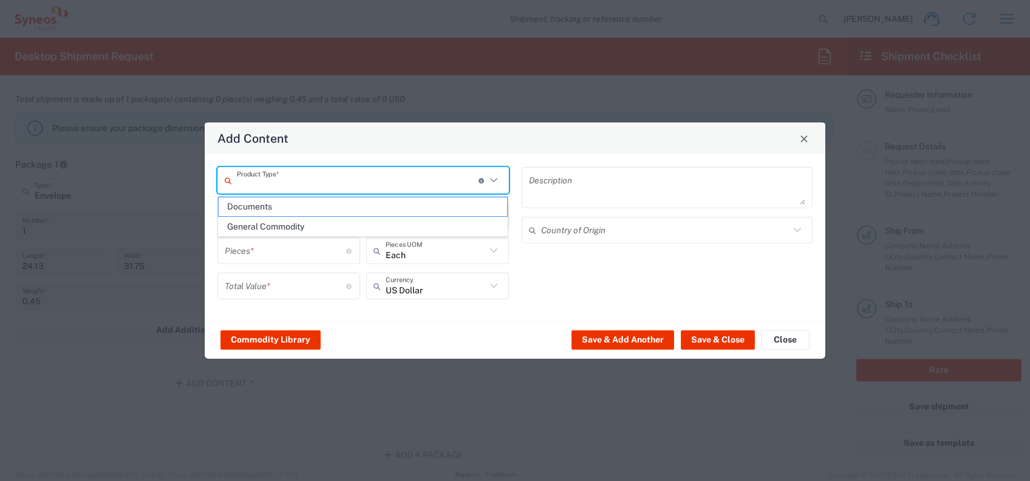
type textarea "Documents"
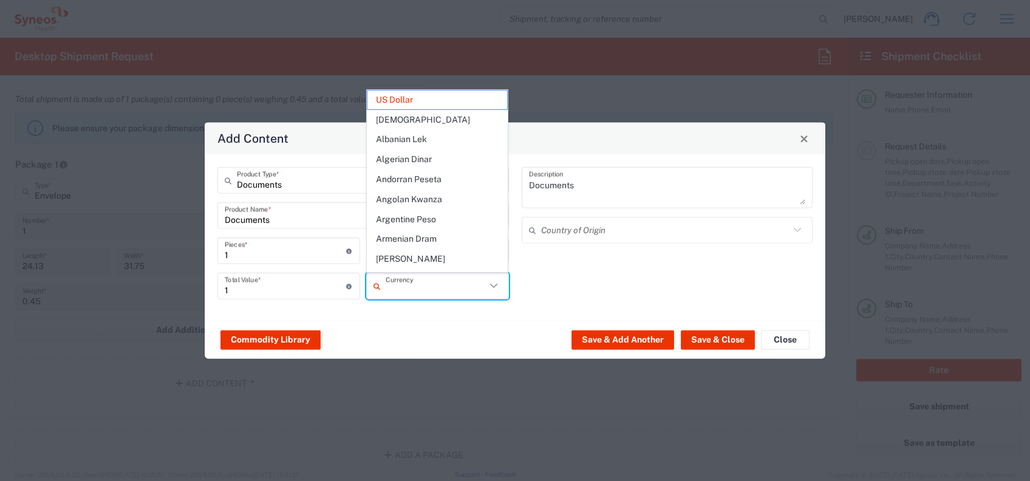
click at [414, 287] on input "text" at bounding box center [436, 285] width 100 height 21
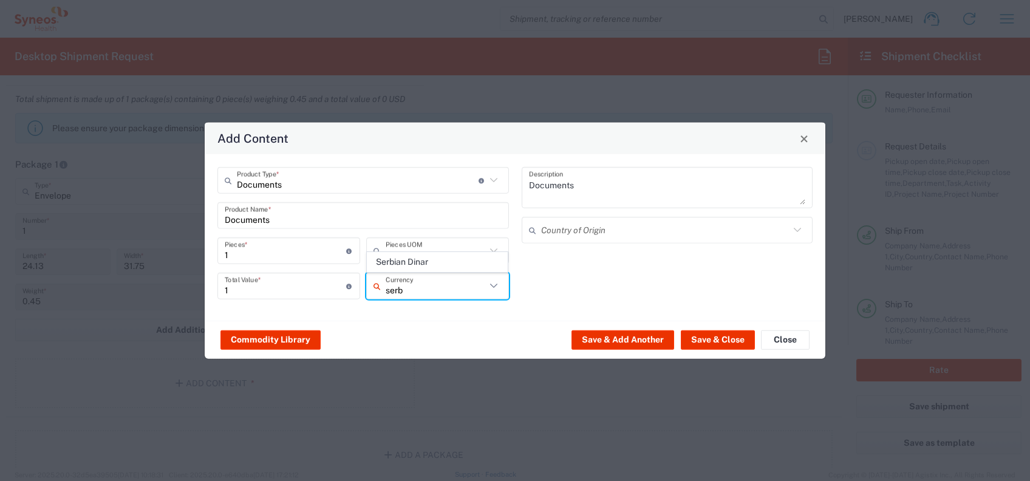
click at [410, 259] on span "Serbian Dinar" at bounding box center [437, 262] width 140 height 19
type input "Serbian Dinar"
click at [639, 291] on div "Documents Description Country of Origin" at bounding box center [667, 237] width 304 height 141
click at [646, 238] on input "text" at bounding box center [665, 229] width 249 height 21
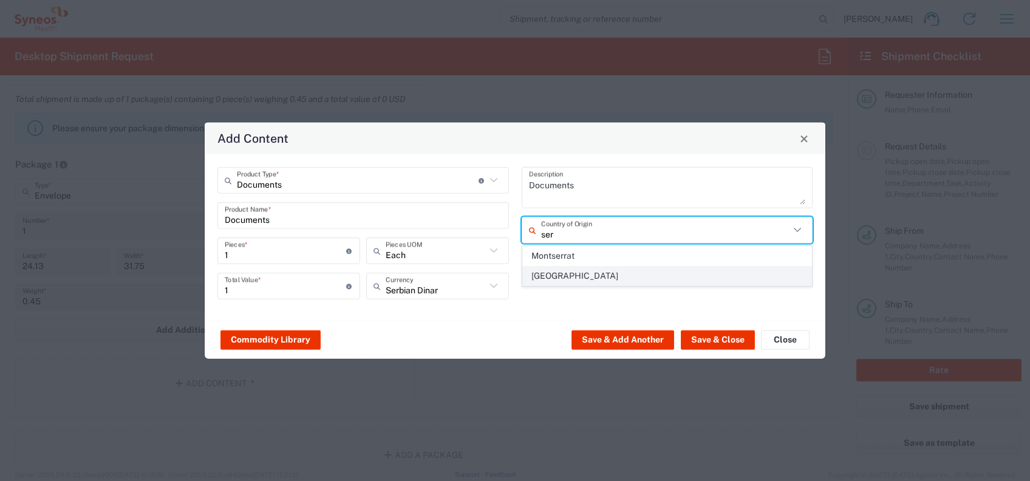
click at [577, 272] on span "[GEOGRAPHIC_DATA]" at bounding box center [667, 276] width 289 height 19
type input "[GEOGRAPHIC_DATA]"
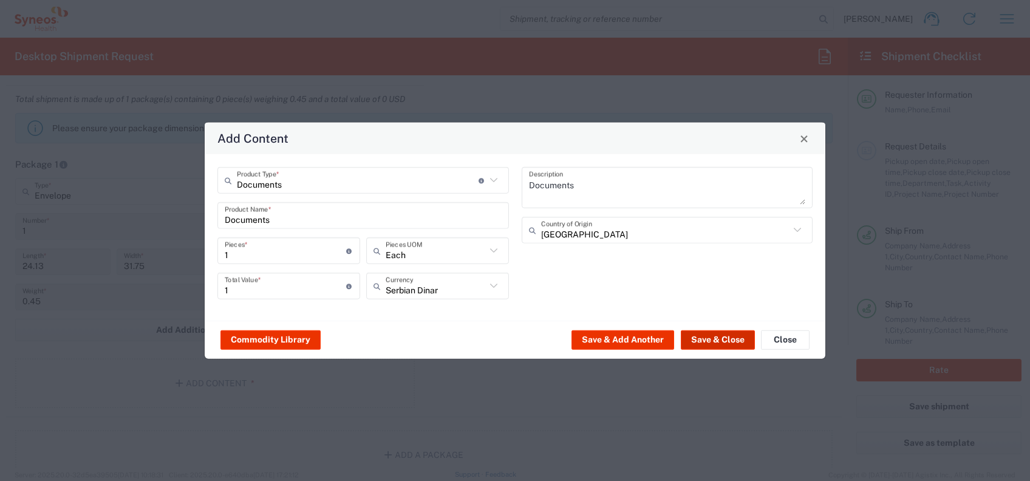
click at [698, 339] on button "Save & Close" at bounding box center [718, 339] width 74 height 19
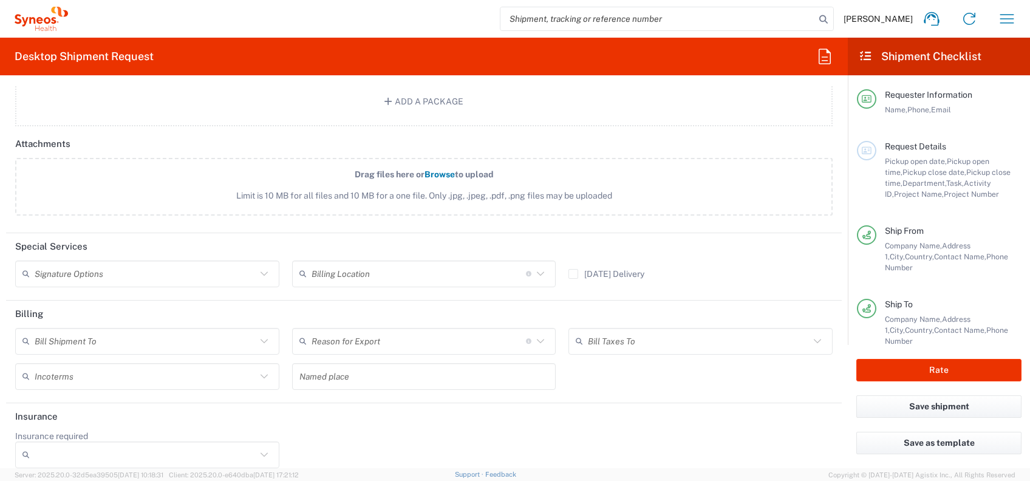
scroll to position [1488, 0]
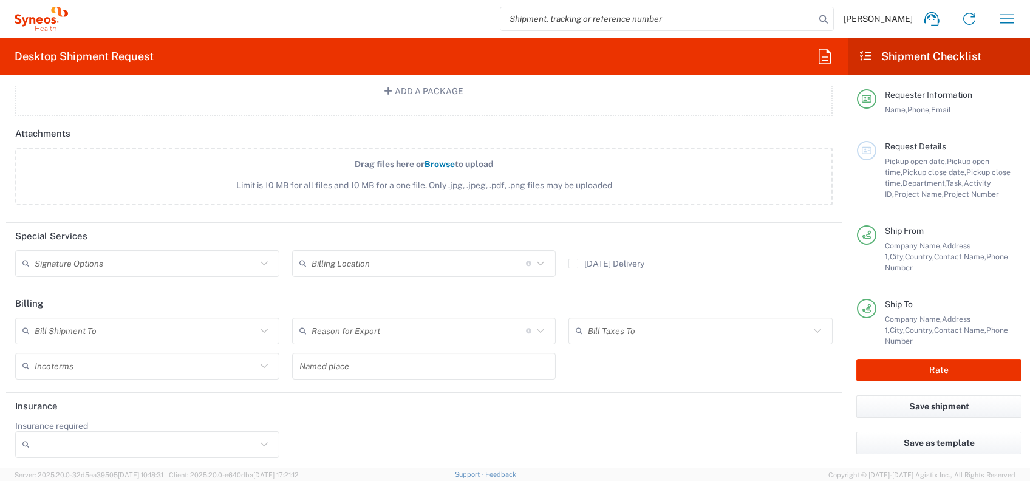
click at [196, 324] on input "text" at bounding box center [146, 330] width 222 height 21
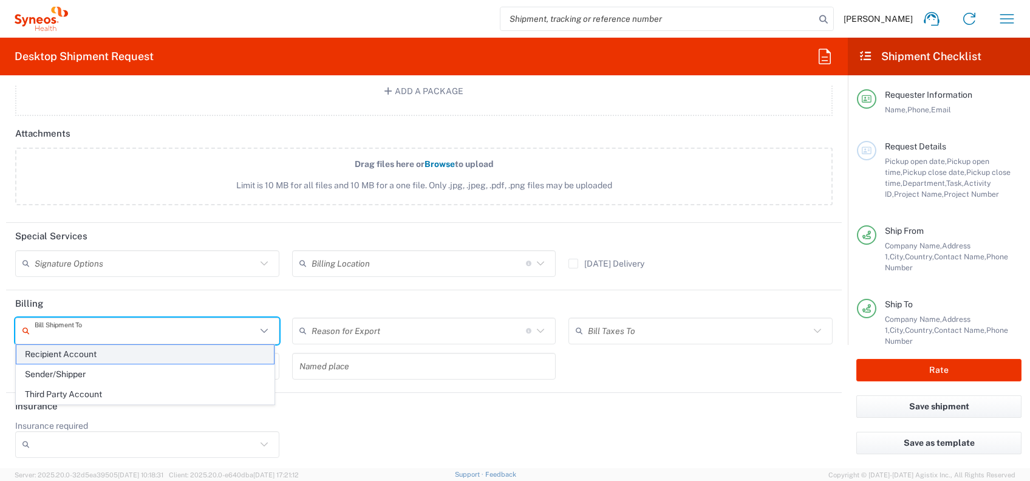
click at [132, 353] on span "Recipient Account" at bounding box center [144, 354] width 257 height 19
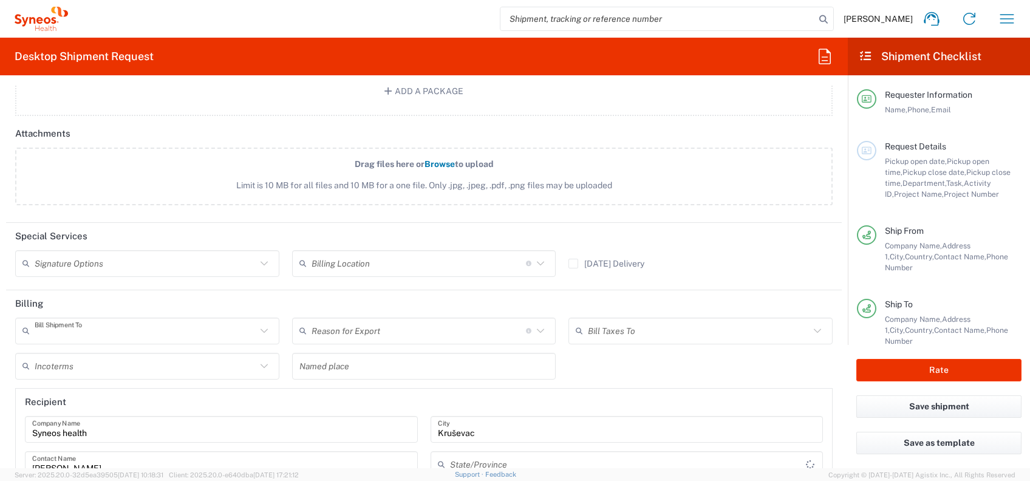
type input "Recipient Account"
type input "Central [GEOGRAPHIC_DATA]"
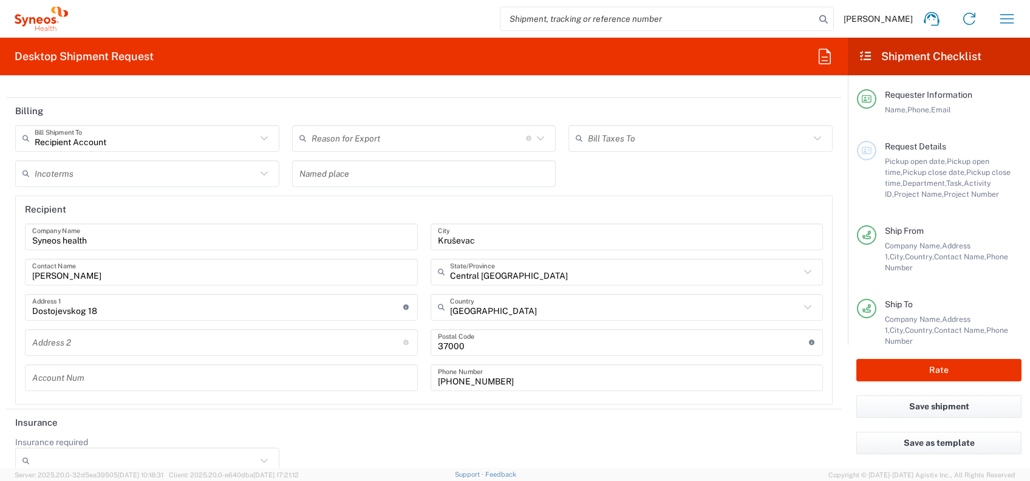
scroll to position [1697, 0]
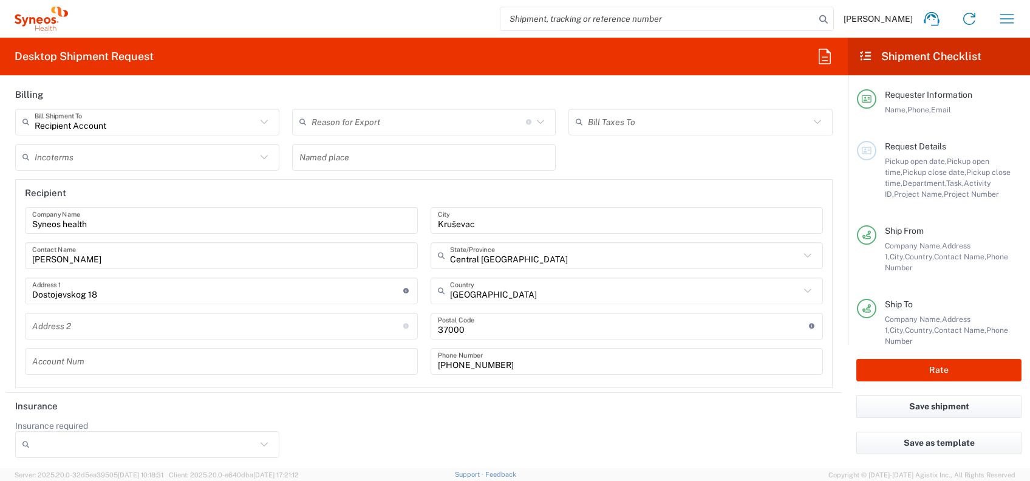
click at [85, 126] on input "Recipient Account" at bounding box center [146, 121] width 222 height 21
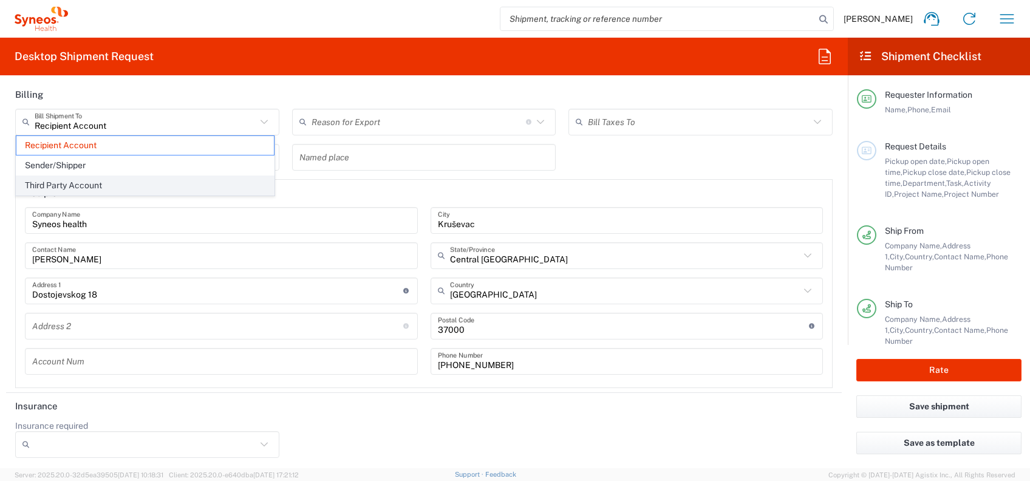
click at [89, 176] on span "Third Party Account" at bounding box center [144, 185] width 257 height 19
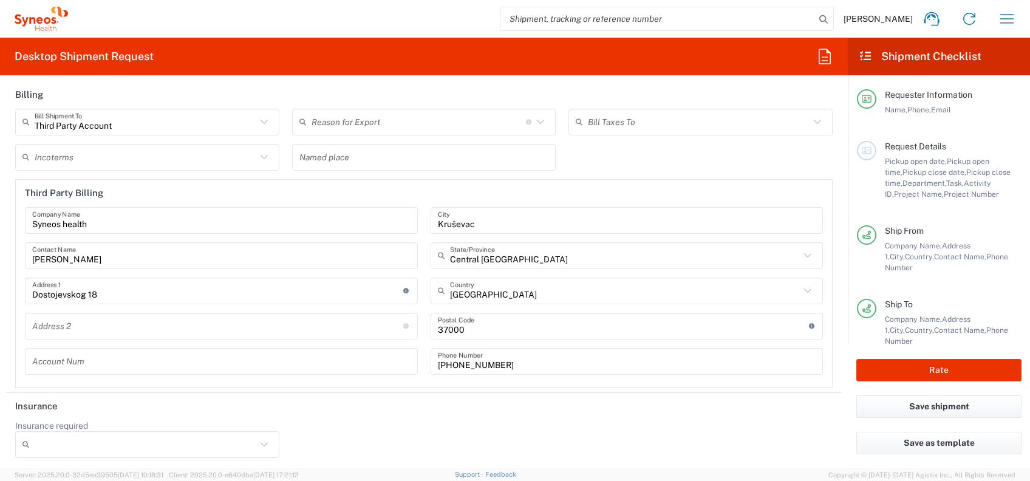
click at [117, 127] on input "Third Party Account" at bounding box center [146, 121] width 222 height 21
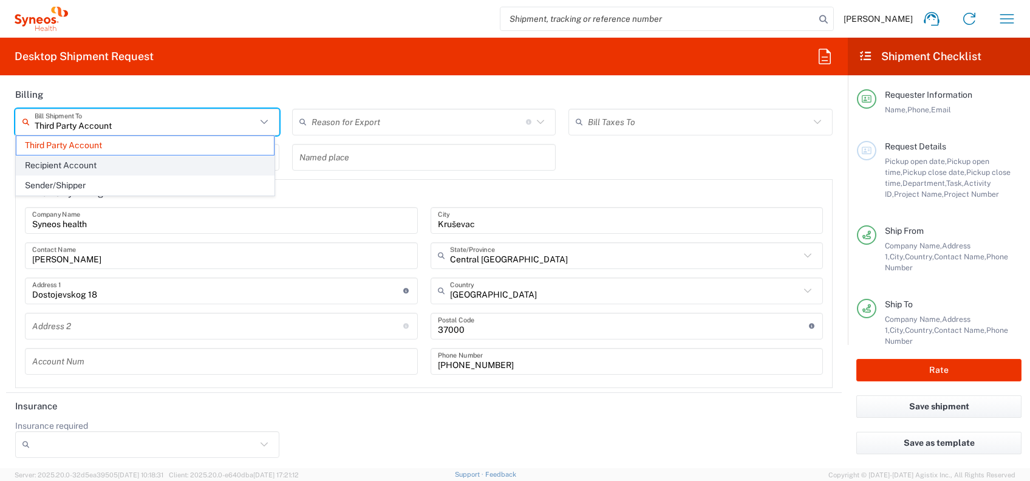
click at [95, 163] on span "Recipient Account" at bounding box center [144, 165] width 257 height 19
type input "Recipient Account"
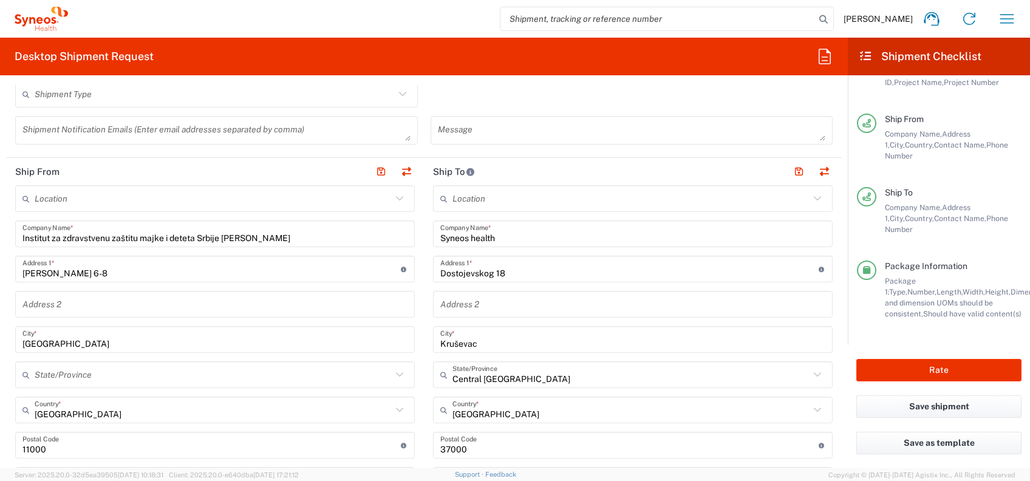
scroll to position [401, 0]
click at [293, 239] on input "Institut za zdravstvenu zaštitu majke i deteta Srbije [PERSON_NAME]" at bounding box center [214, 235] width 385 height 21
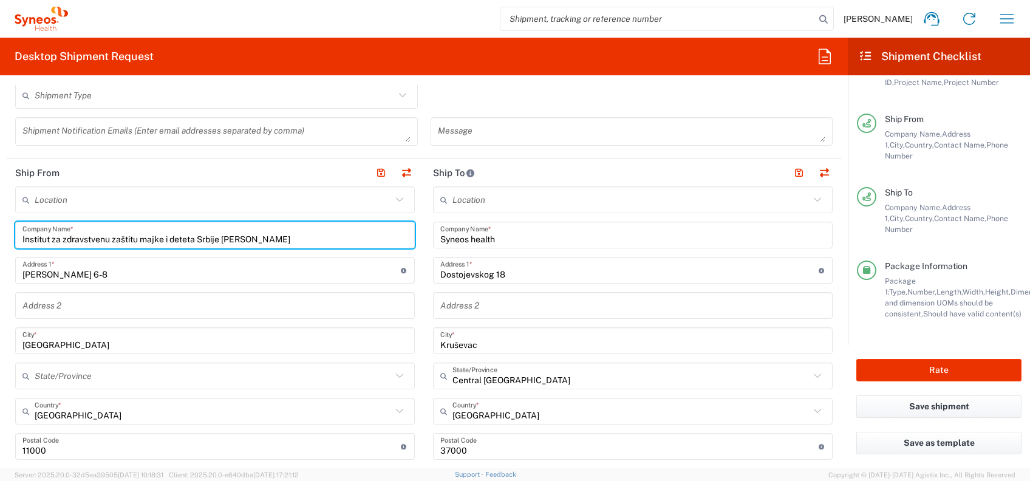
type input "Institut za zdravstvenu zaštitu majke i deteta Srbije [PERSON_NAME]"
drag, startPoint x: 72, startPoint y: 273, endPoint x: 78, endPoint y: 309, distance: 37.0
click at [72, 273] on input "[PERSON_NAME] 6-8" at bounding box center [211, 270] width 378 height 21
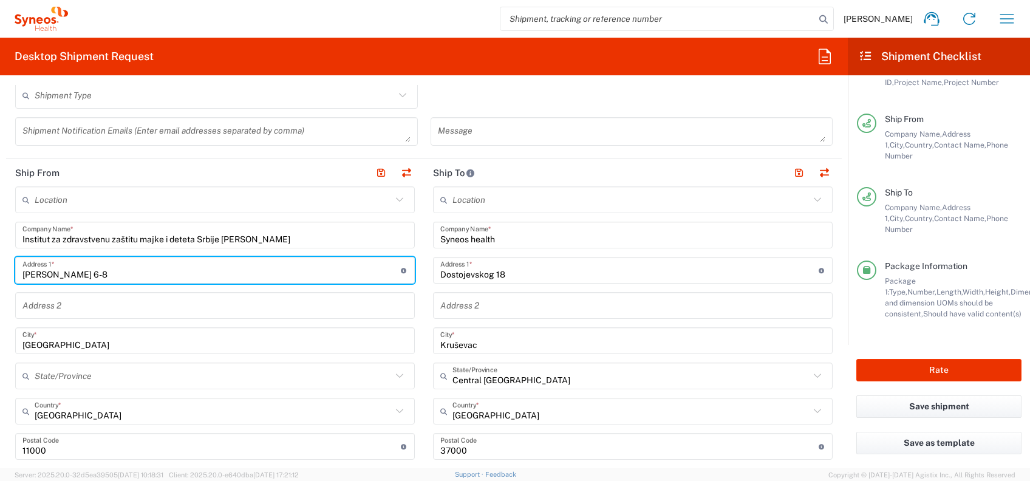
type input "[PERSON_NAME] 6-8"
click at [452, 345] on input "Kruševac" at bounding box center [632, 340] width 385 height 21
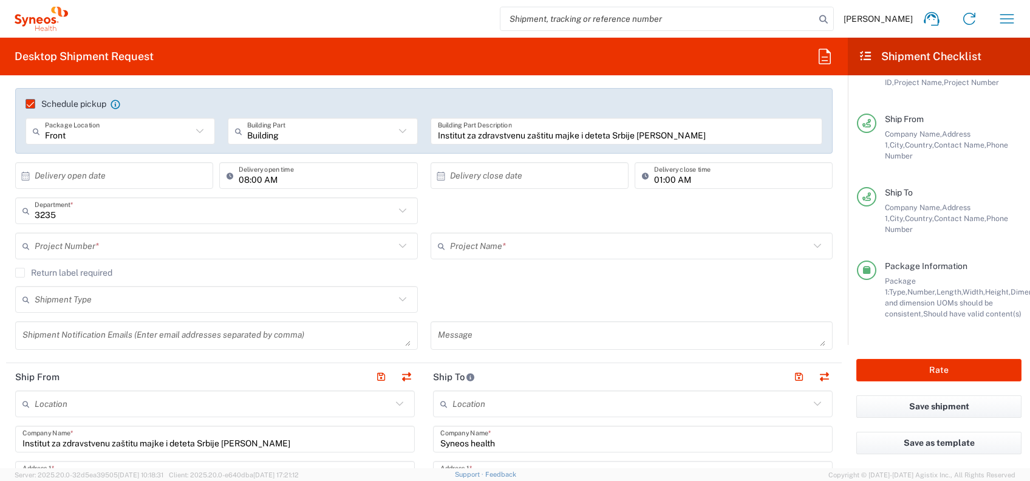
scroll to position [78, 0]
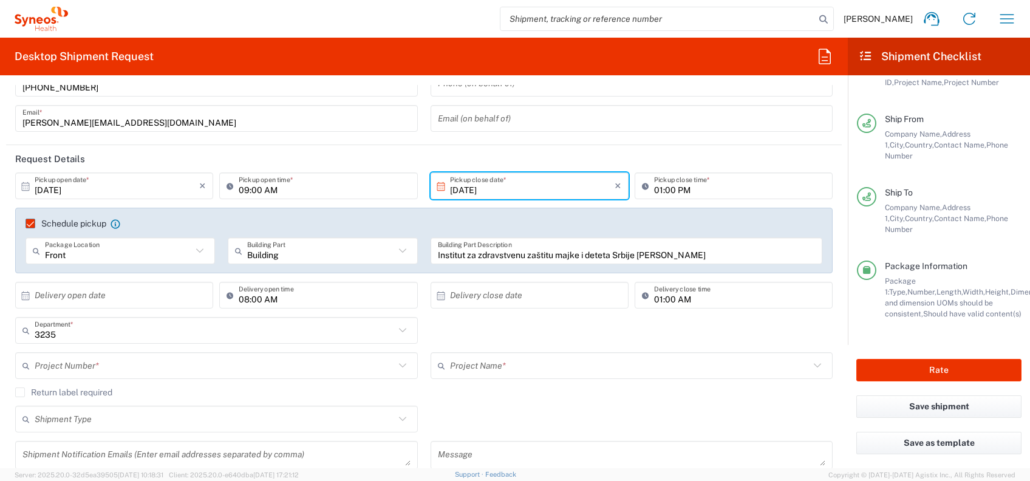
type input "Krusevac"
drag, startPoint x: 499, startPoint y: 418, endPoint x: 345, endPoint y: 349, distance: 169.1
click at [500, 417] on div "Shipment Type Batch Regular" at bounding box center [424, 423] width 830 height 35
click at [347, 359] on input "text" at bounding box center [215, 365] width 360 height 21
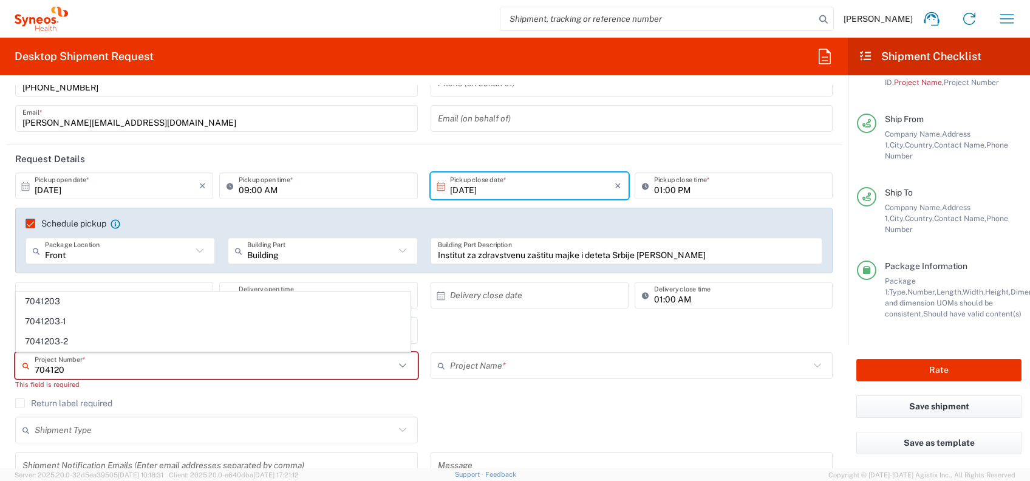
click at [43, 301] on span "7041203" at bounding box center [212, 301] width 393 height 19
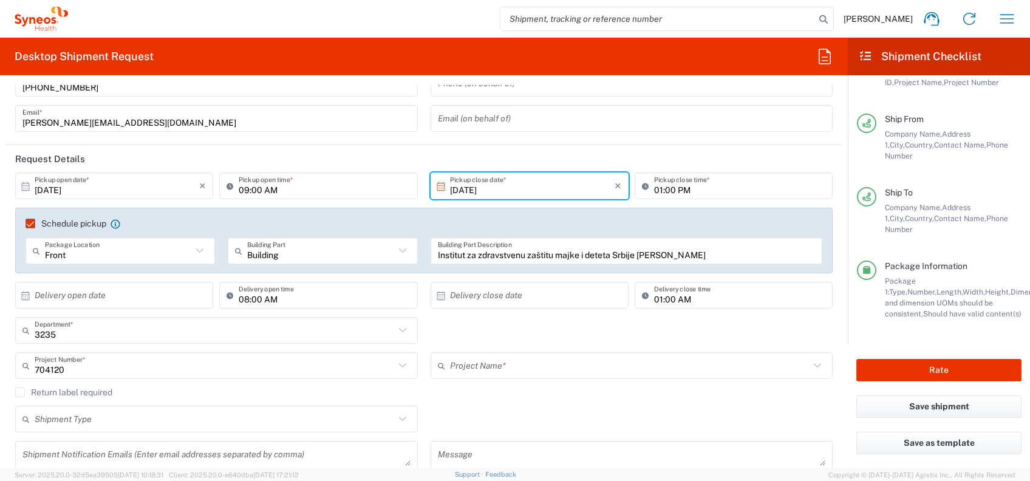
type input "7041203"
type input "Teva 7041203"
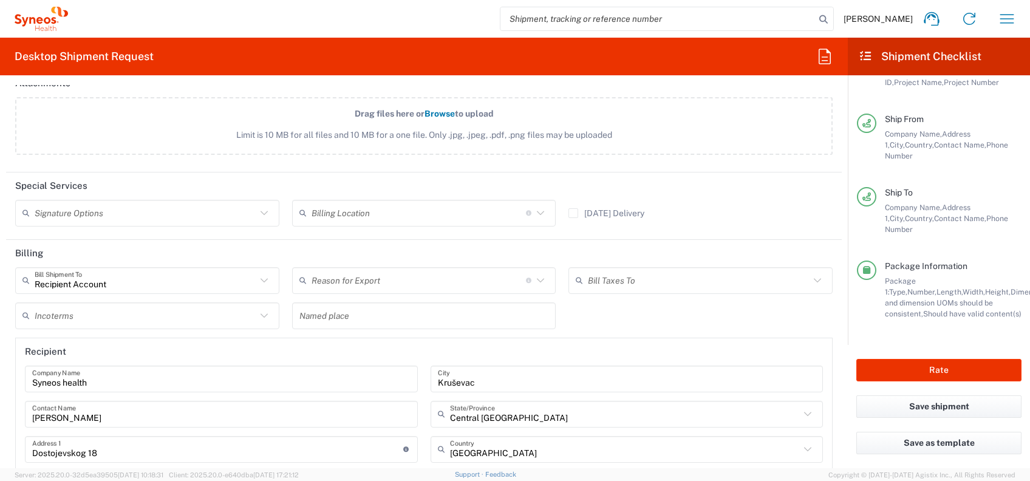
scroll to position [1697, 0]
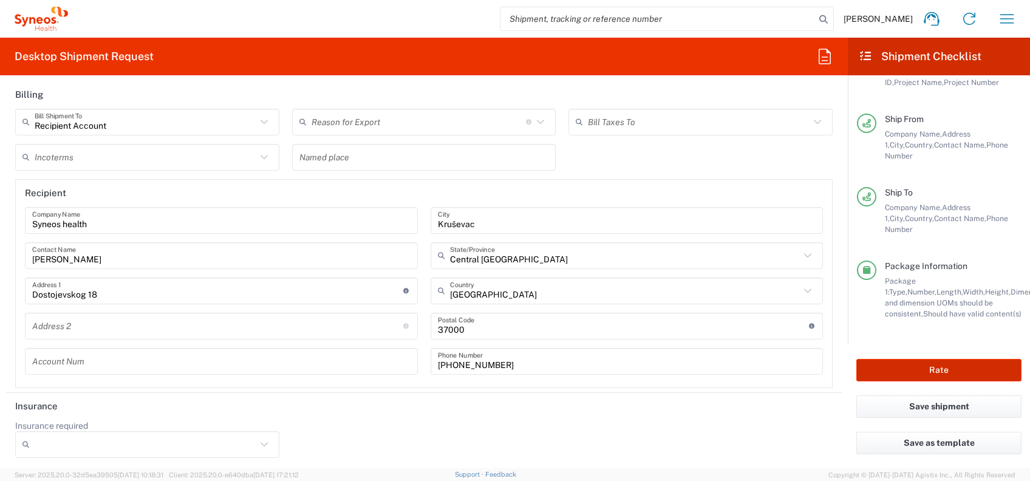
click at [877, 360] on button "Rate" at bounding box center [938, 370] width 165 height 22
type input "Krusevac"
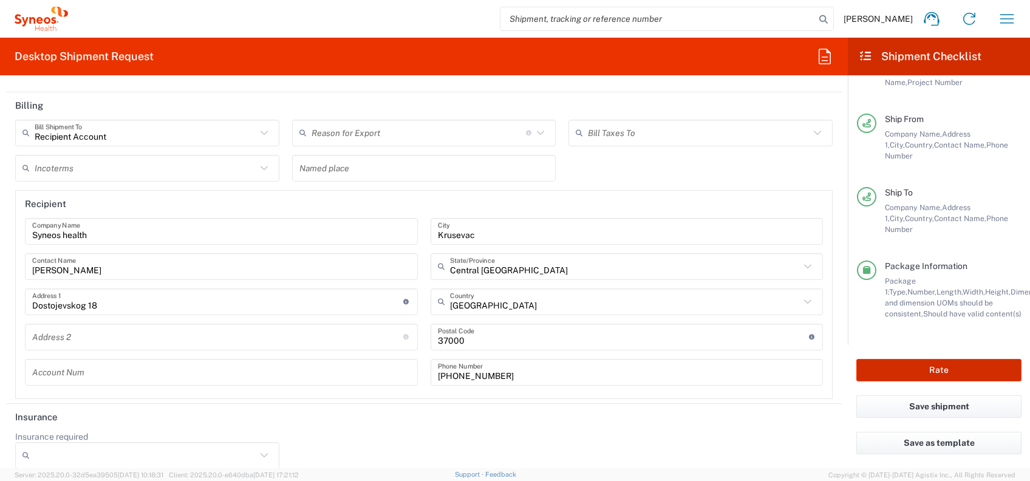
scroll to position [111, 0]
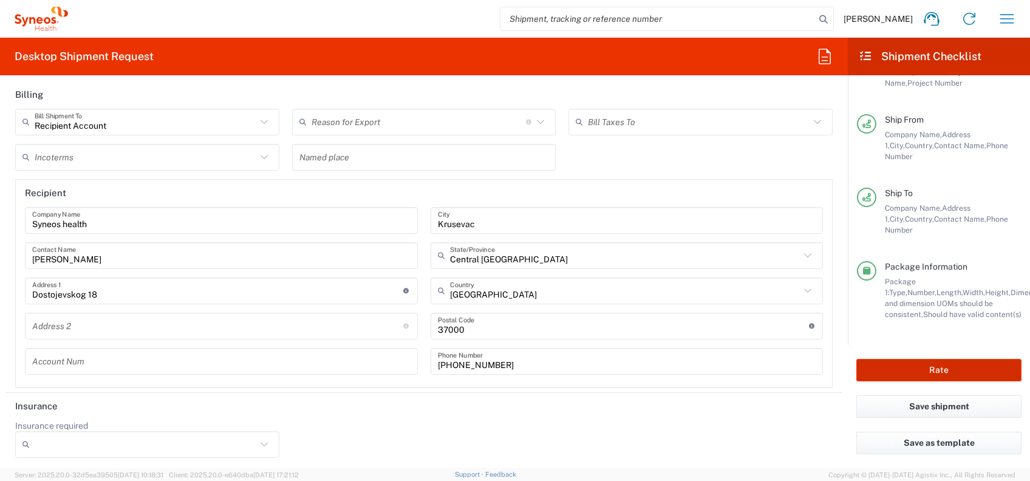
type input "7041203"
click at [942, 373] on button "Rate" at bounding box center [938, 370] width 165 height 22
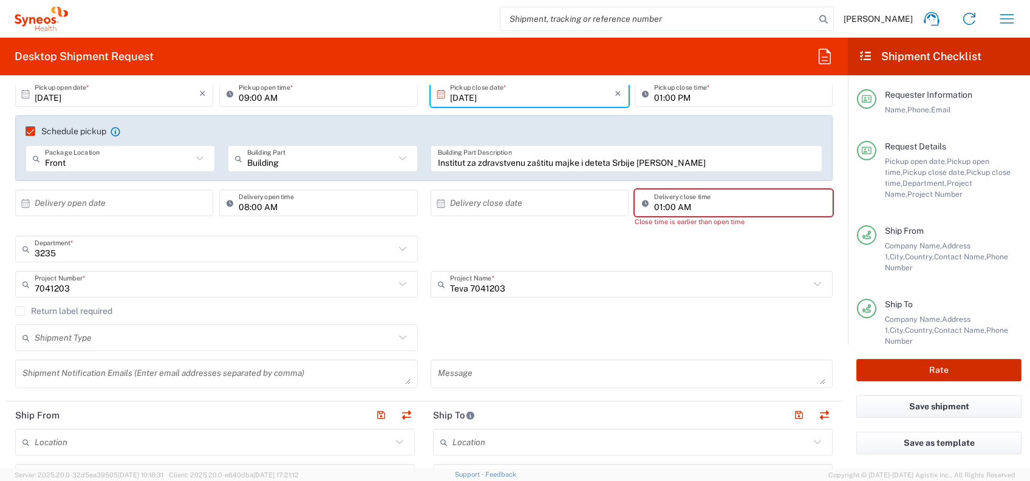
scroll to position [89, 0]
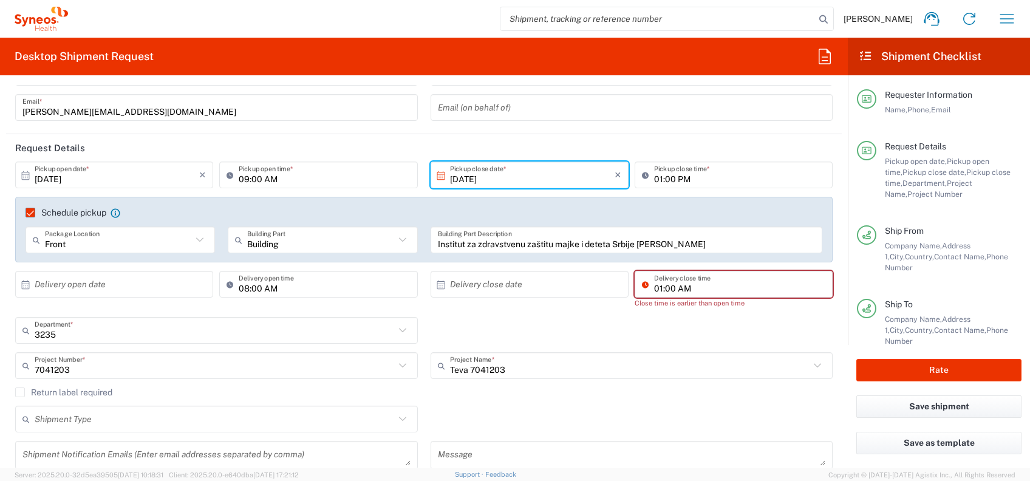
click at [683, 282] on input "01:00 AM" at bounding box center [739, 284] width 171 height 21
click at [685, 290] on input "01:00 AM" at bounding box center [739, 284] width 171 height 21
type input "01:00"
type input "AM"
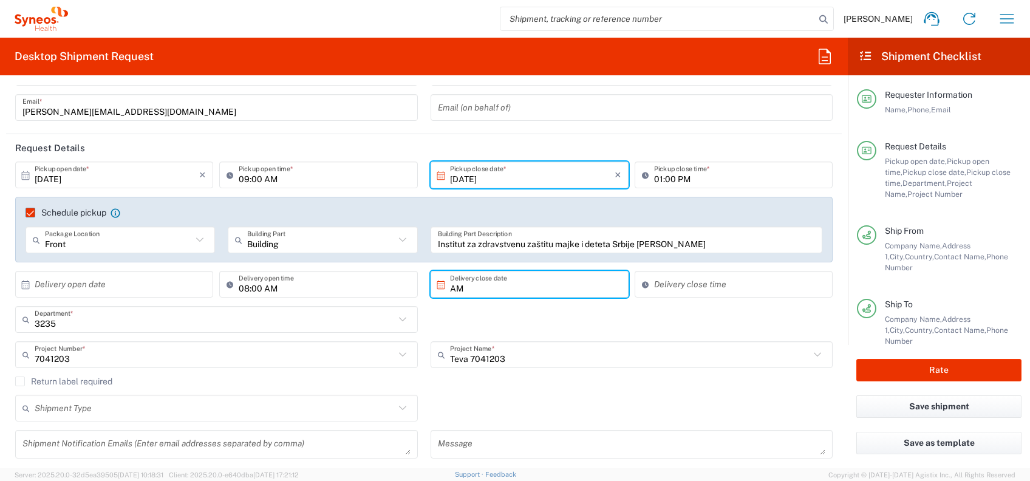
type input "Invalid date"
click at [647, 307] on div "3235 Department * 3235 3000 3100 3109 3110 3111 3112 3125 3130 3135 3136 3150 3…" at bounding box center [424, 323] width 830 height 35
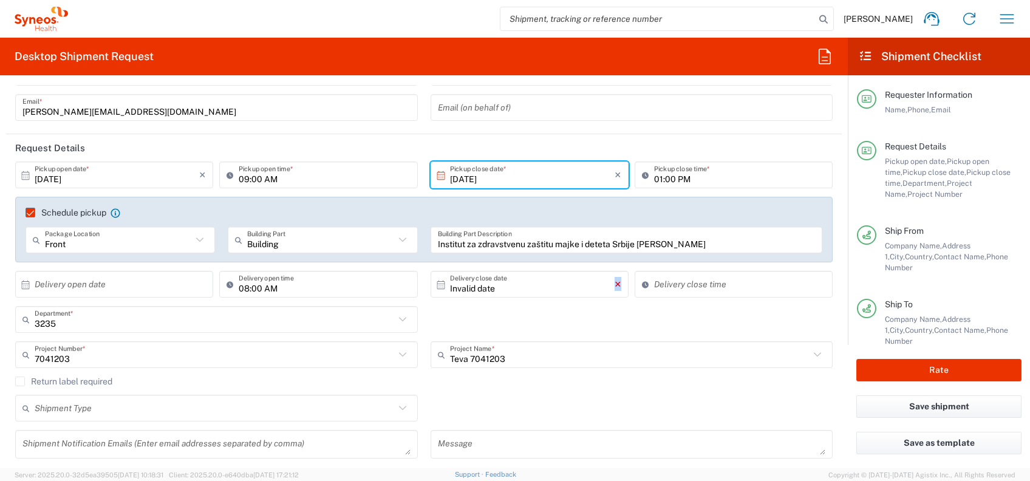
click at [614, 287] on icon "×" at bounding box center [617, 283] width 7 height 19
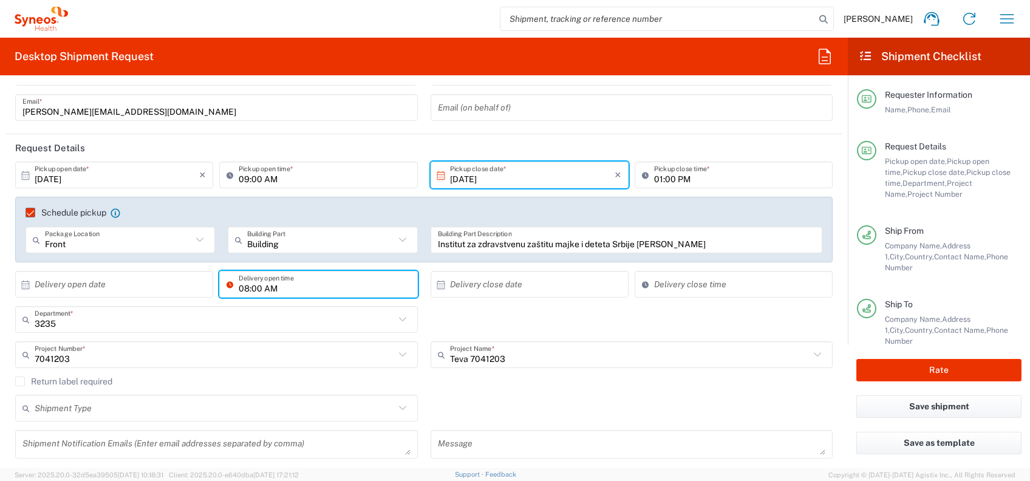
click at [379, 288] on input "08:00 AM" at bounding box center [324, 284] width 171 height 21
click at [353, 290] on input "08:00 AM" at bounding box center [324, 284] width 171 height 21
type input "0"
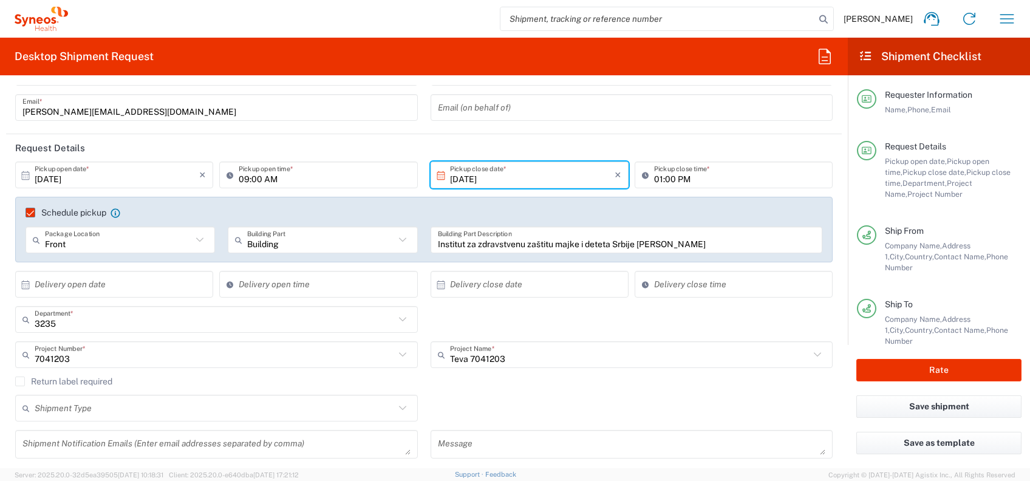
click at [568, 310] on div "3235 Department * 3235 3000 3100 3109 3110 3111 3112 3125 3130 3135 3136 3150 3…" at bounding box center [424, 323] width 830 height 35
click at [890, 379] on button "Rate" at bounding box center [938, 370] width 165 height 22
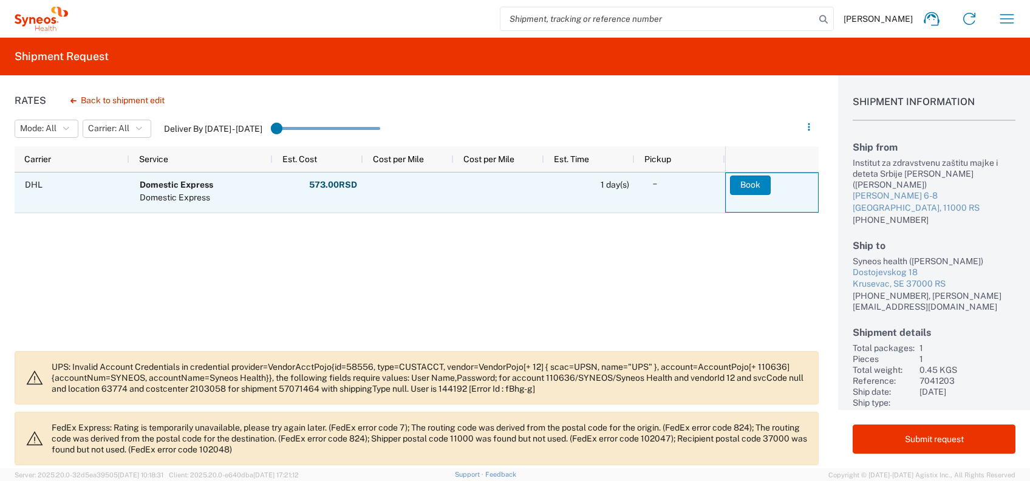
click at [742, 183] on button "Book" at bounding box center [750, 184] width 41 height 19
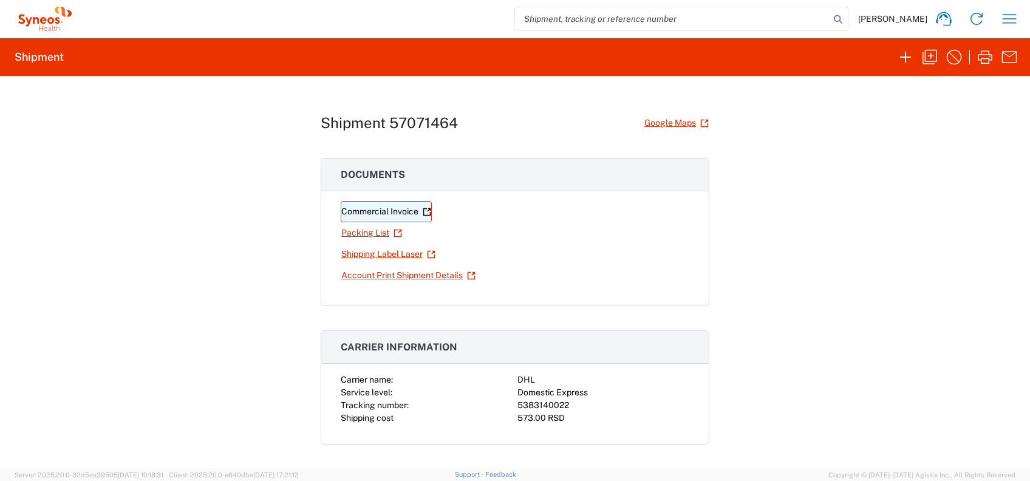
click at [369, 217] on link "Commercial Invoice" at bounding box center [386, 211] width 91 height 21
click at [368, 225] on link "Packing List" at bounding box center [372, 232] width 62 height 21
click at [403, 250] on link "Shipping Label Laser" at bounding box center [388, 253] width 95 height 21
